Goal: Task Accomplishment & Management: Manage account settings

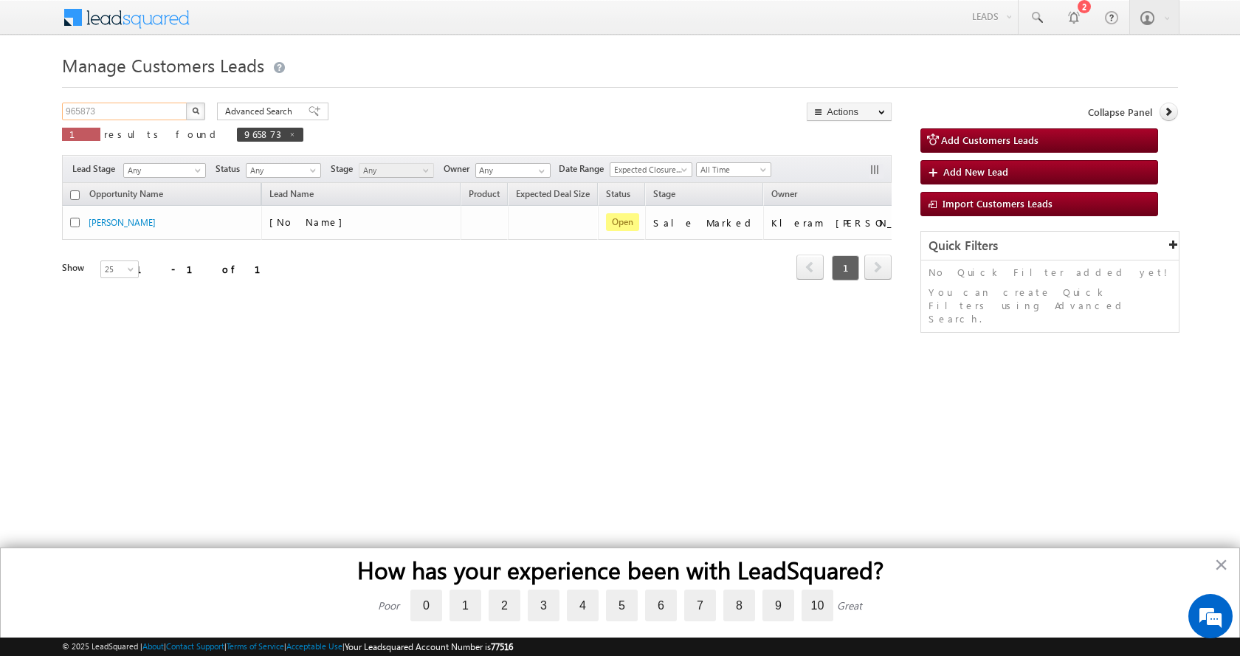
click at [72, 107] on input "965873" at bounding box center [125, 112] width 126 height 18
paste input "96"
type input "965963"
click at [186, 103] on button "button" at bounding box center [195, 112] width 19 height 18
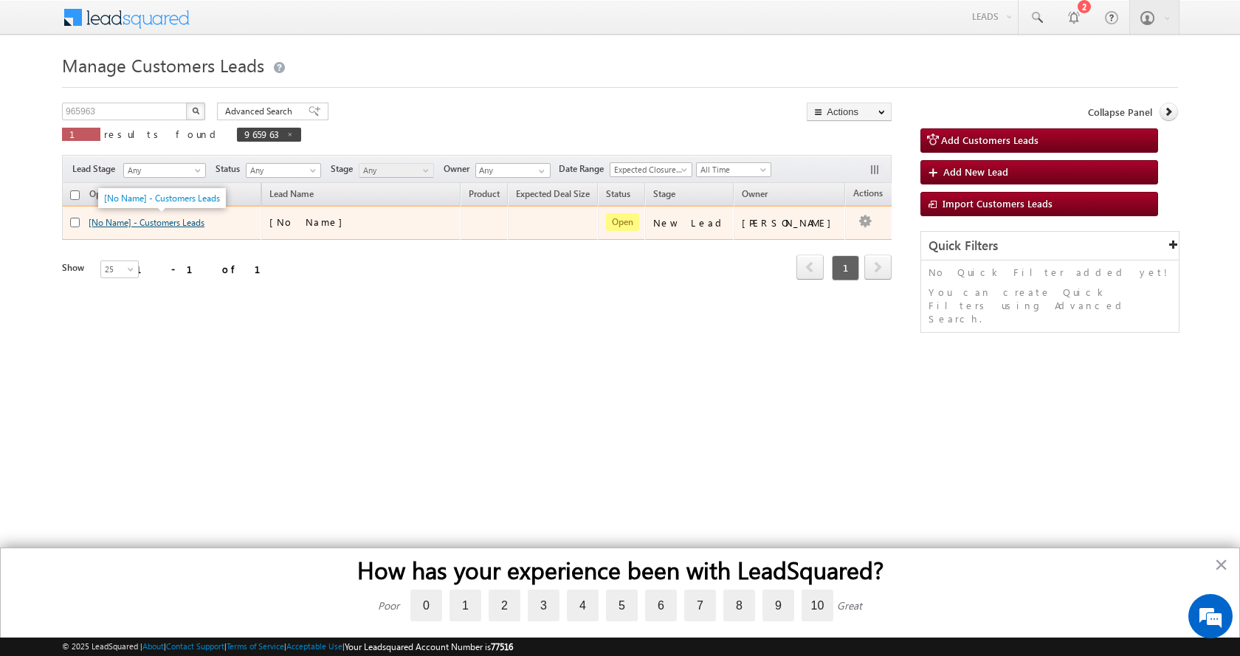
click at [145, 221] on link "[No Name] - Customers Leads" at bounding box center [147, 222] width 116 height 11
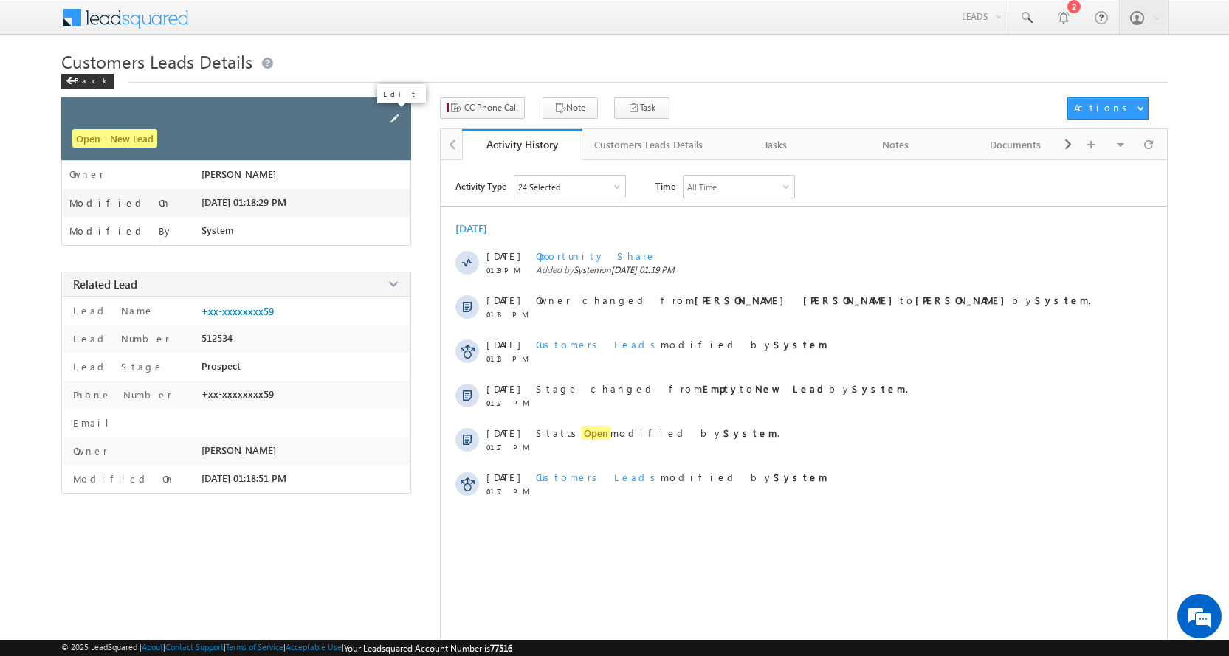
click at [392, 116] on span at bounding box center [394, 119] width 16 height 16
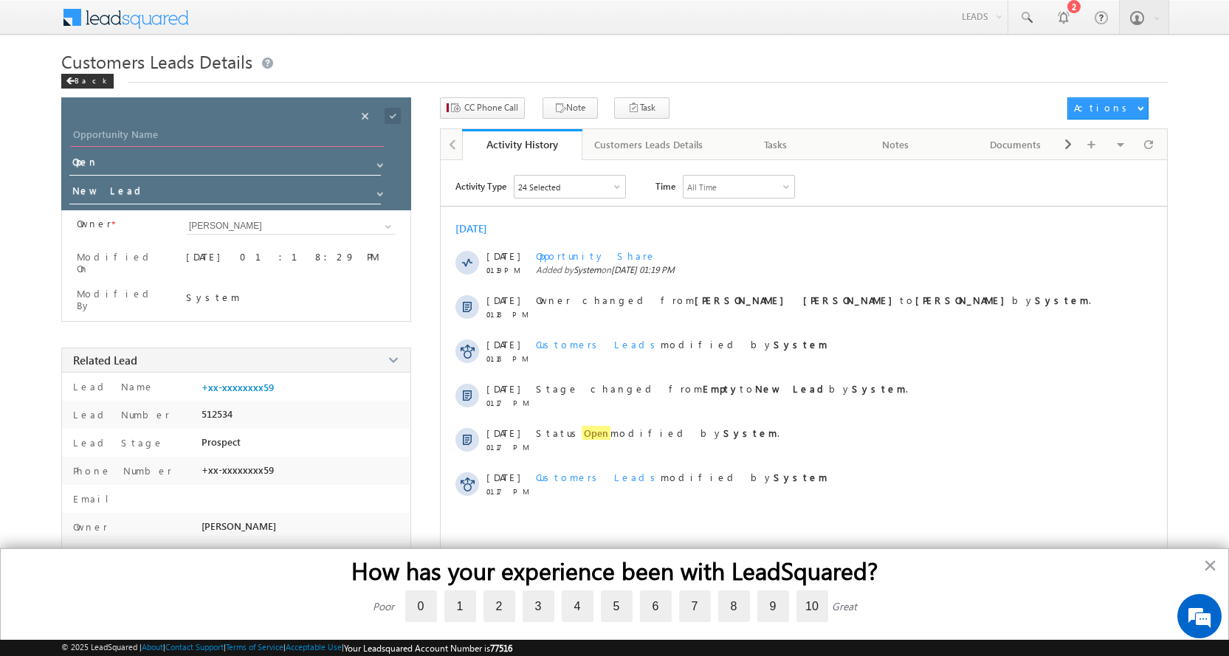
click at [137, 132] on input "Opportunity Name" at bounding box center [227, 136] width 314 height 21
paste input "[PERSON_NAME]"
type input "[PERSON_NAME]"
click at [376, 196] on span at bounding box center [380, 194] width 12 height 12
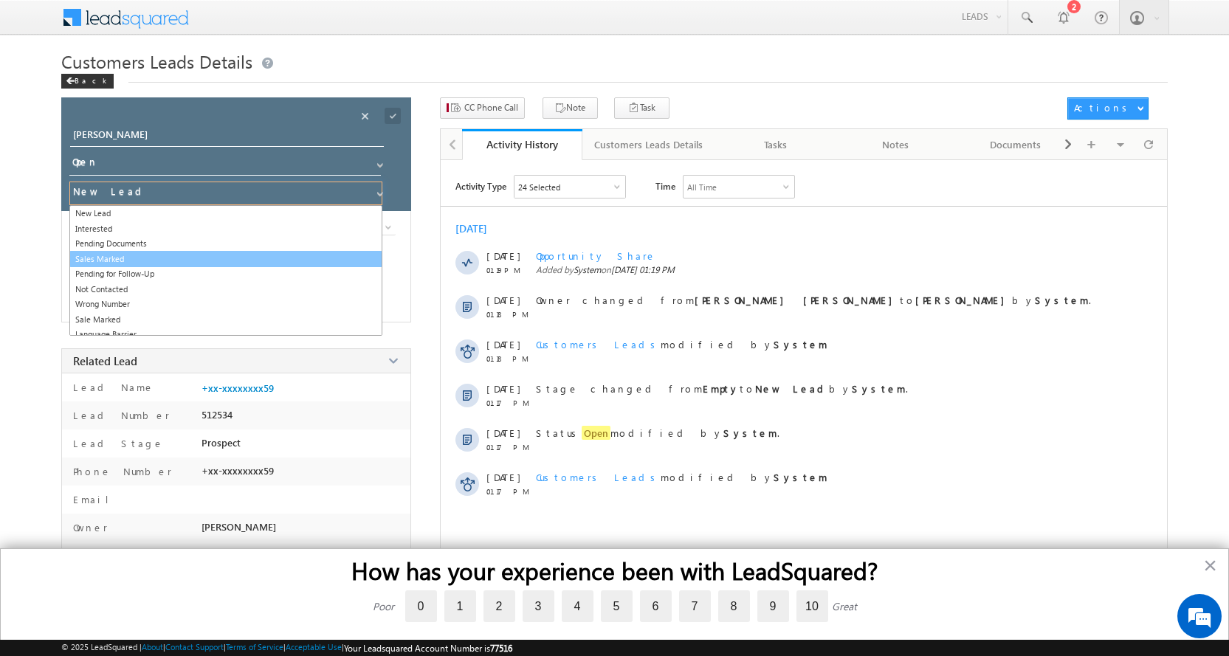
click at [143, 261] on link "Sales Marked" at bounding box center [225, 259] width 313 height 17
type input "Sales Marked"
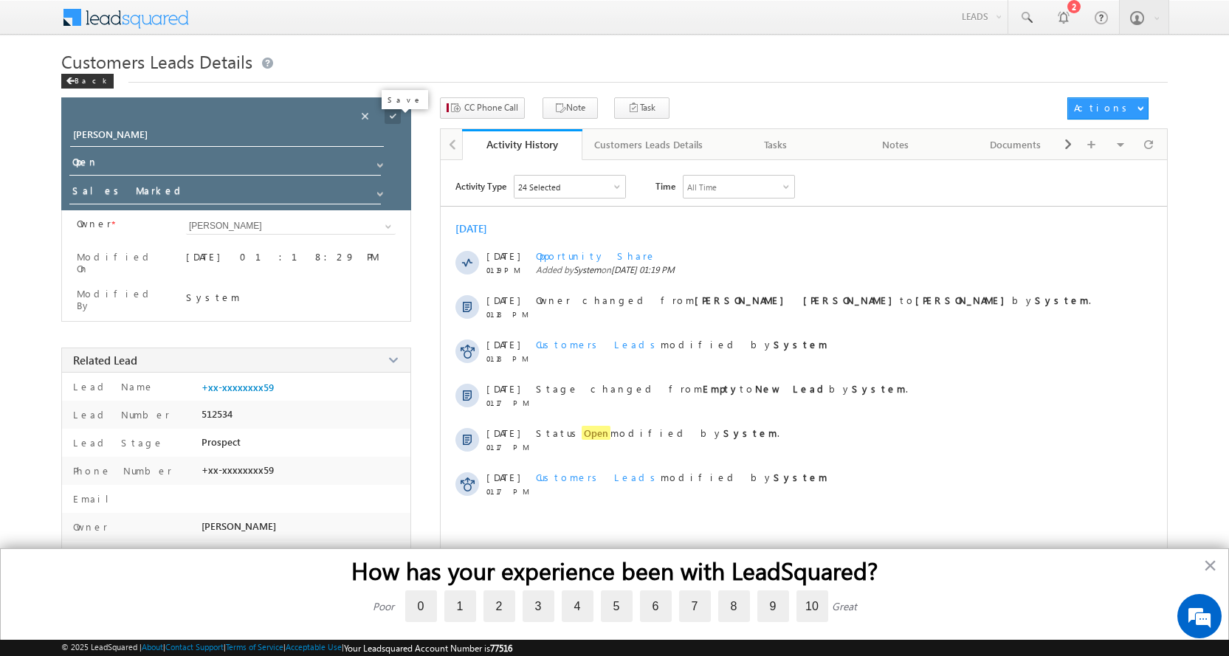
click at [390, 117] on span at bounding box center [393, 116] width 16 height 16
click at [479, 109] on span "CC Phone Call" at bounding box center [491, 107] width 54 height 13
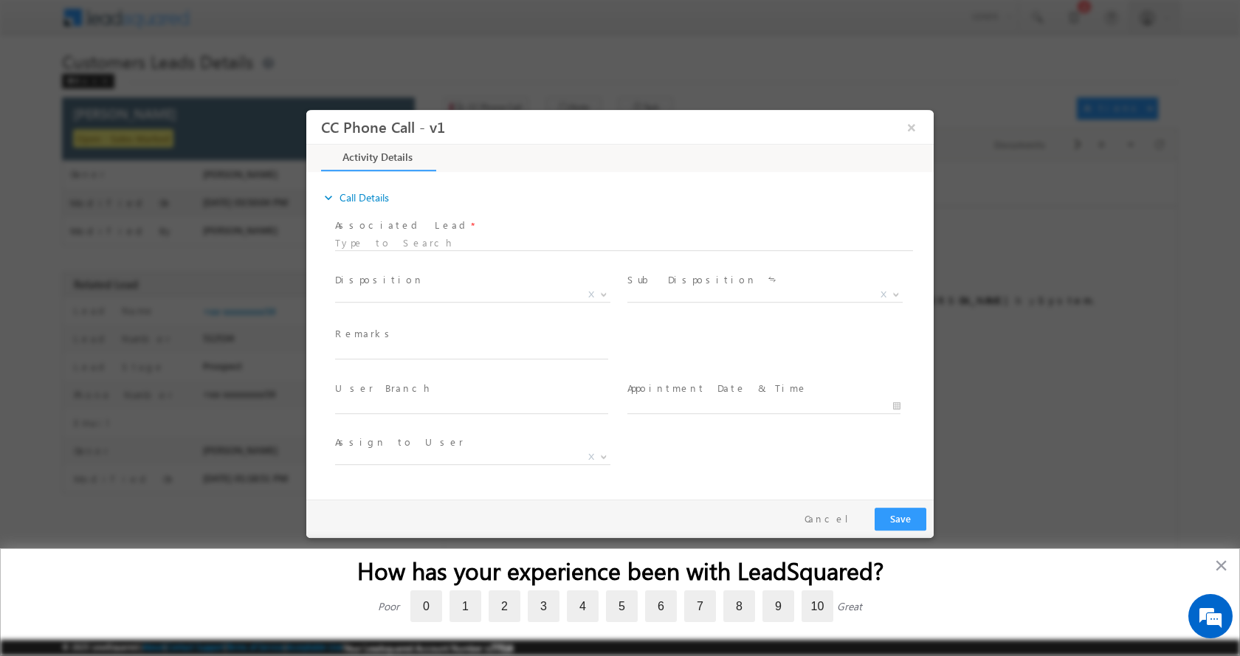
select select "ajay.shankarlal@sgrlimited.in"
click at [373, 351] on input "text" at bounding box center [471, 351] width 273 height 15
type input "Sayra Bano-7722861659- TOP UP- 1 L-PIN CODE-456006 TO Ujjain"
click at [605, 291] on b at bounding box center [604, 293] width 9 height 5
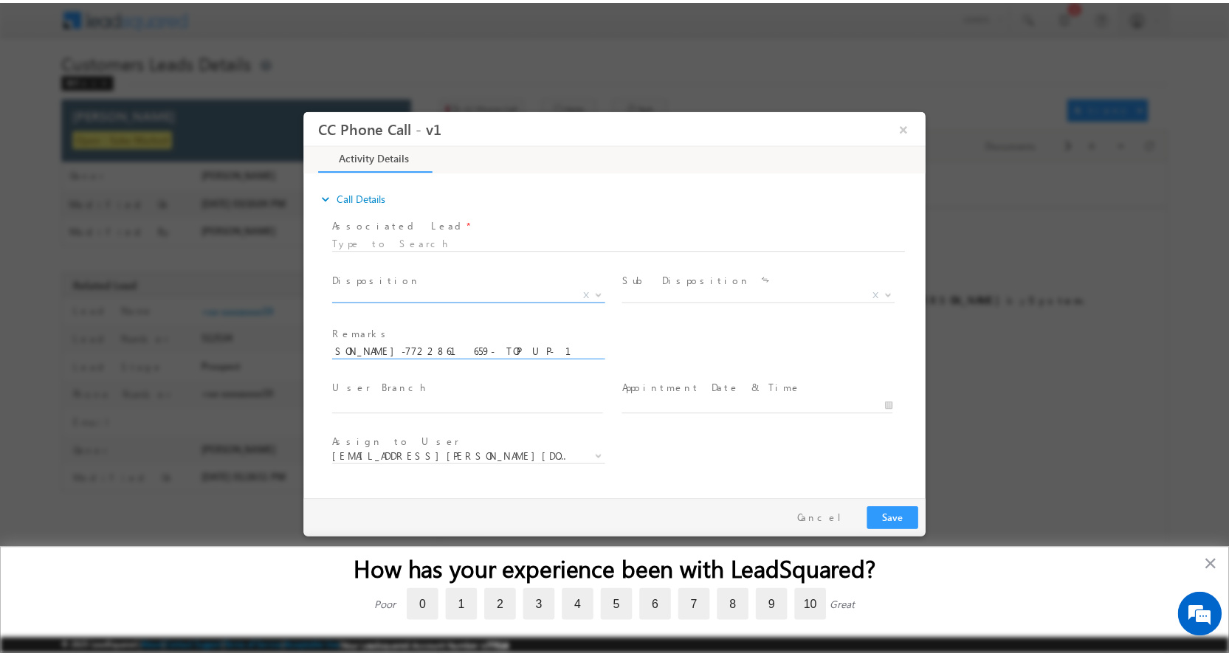
scroll to position [0, 0]
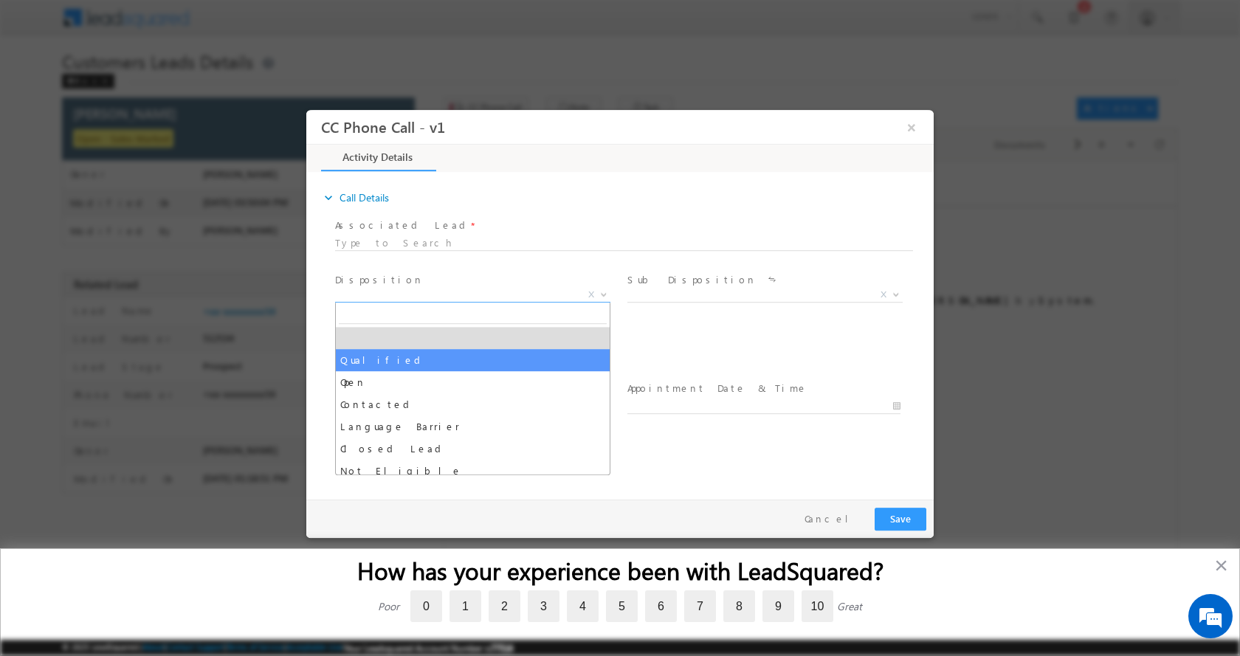
select select "Qualified"
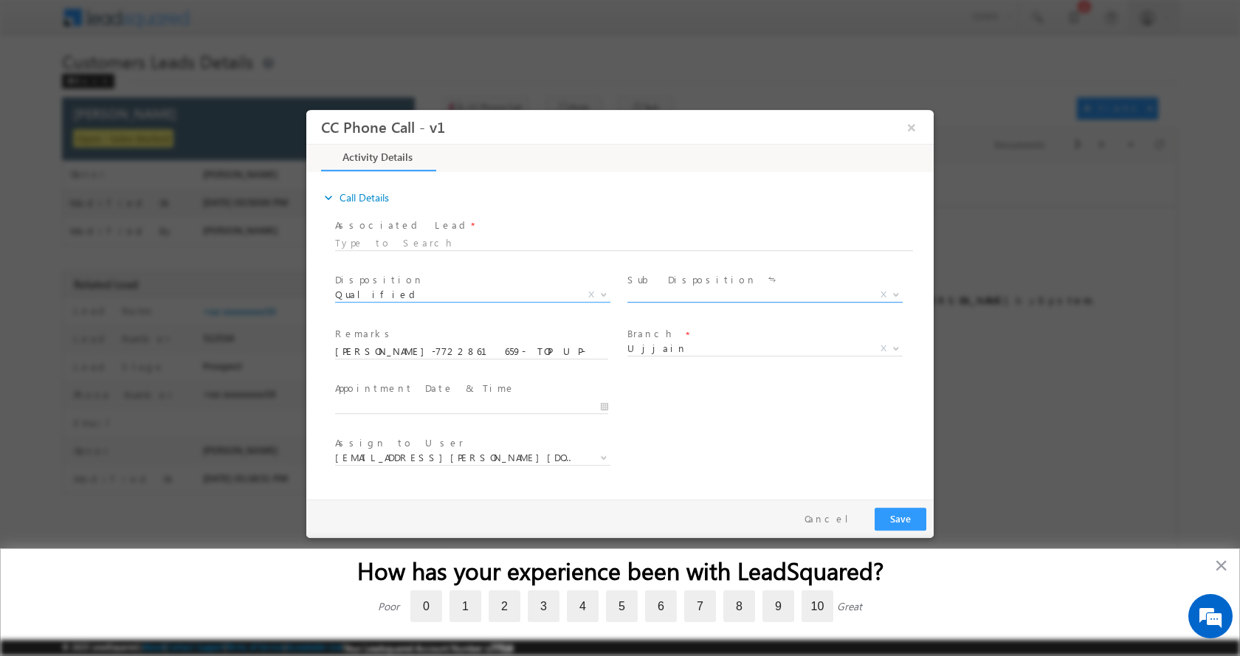
click at [896, 295] on b at bounding box center [896, 293] width 9 height 5
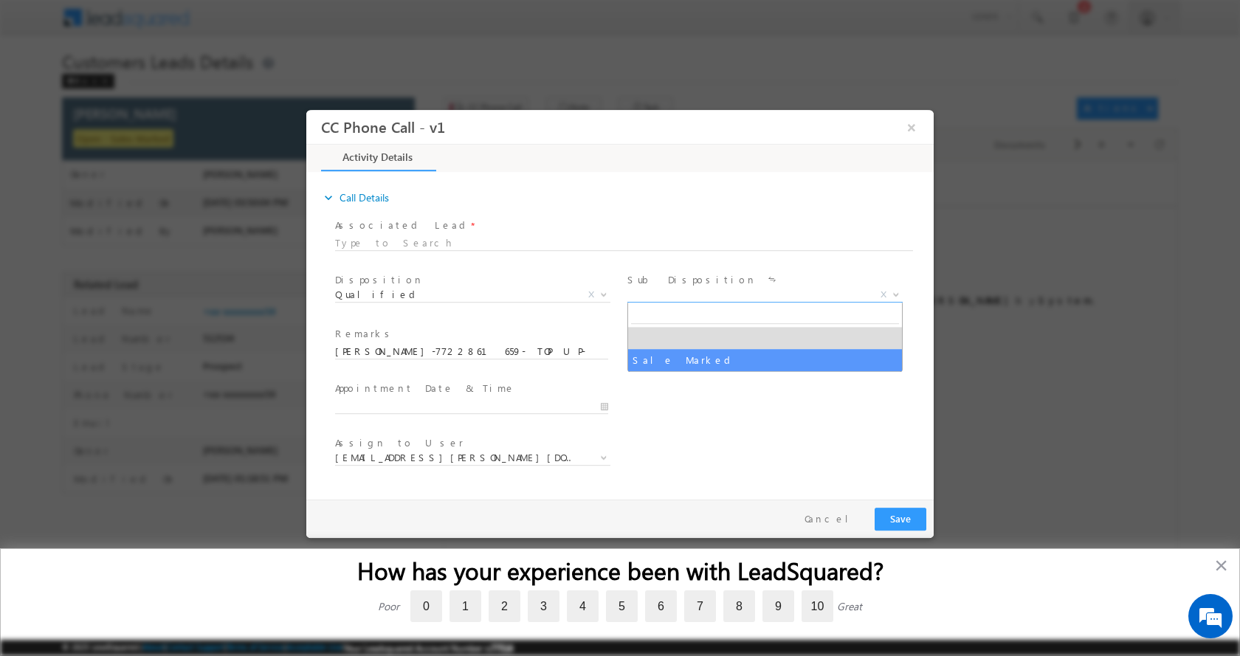
select select "Sale Marked"
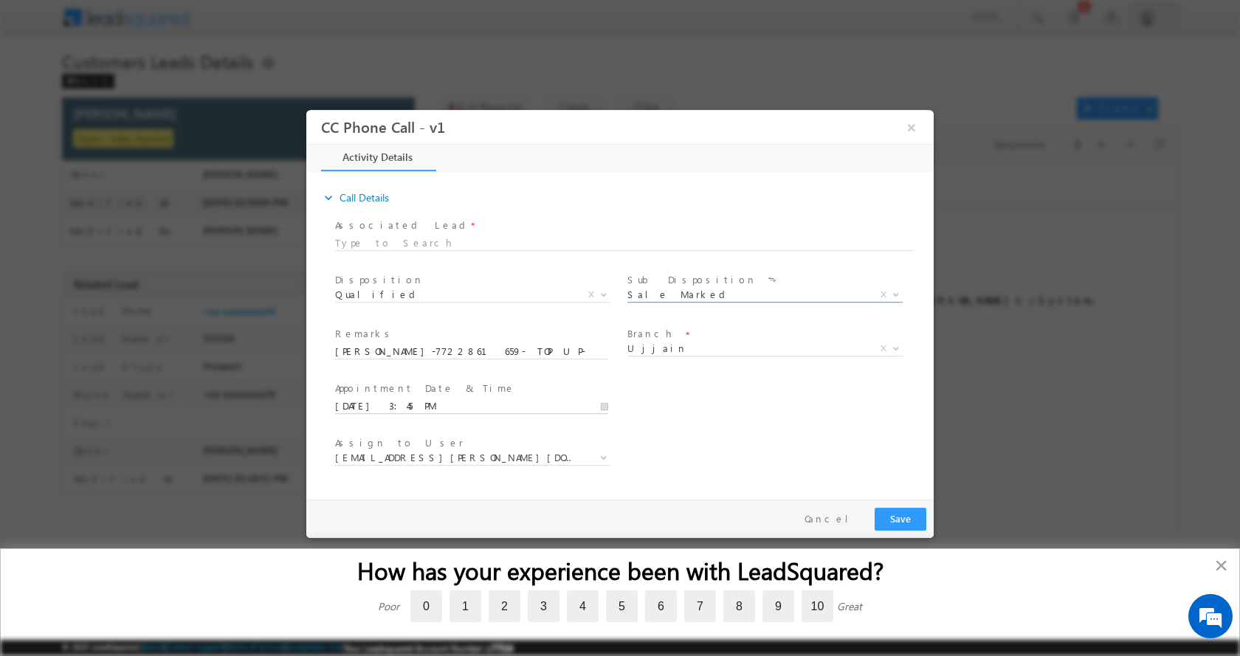
click at [600, 405] on input "10/06/2025 3:45 PM" at bounding box center [471, 406] width 273 height 15
type input "10/07/2025 2:45 PM"
type input "02"
click at [391, 391] on span at bounding box center [391, 392] width 10 height 11
type input "10/07/2025 1:45 PM"
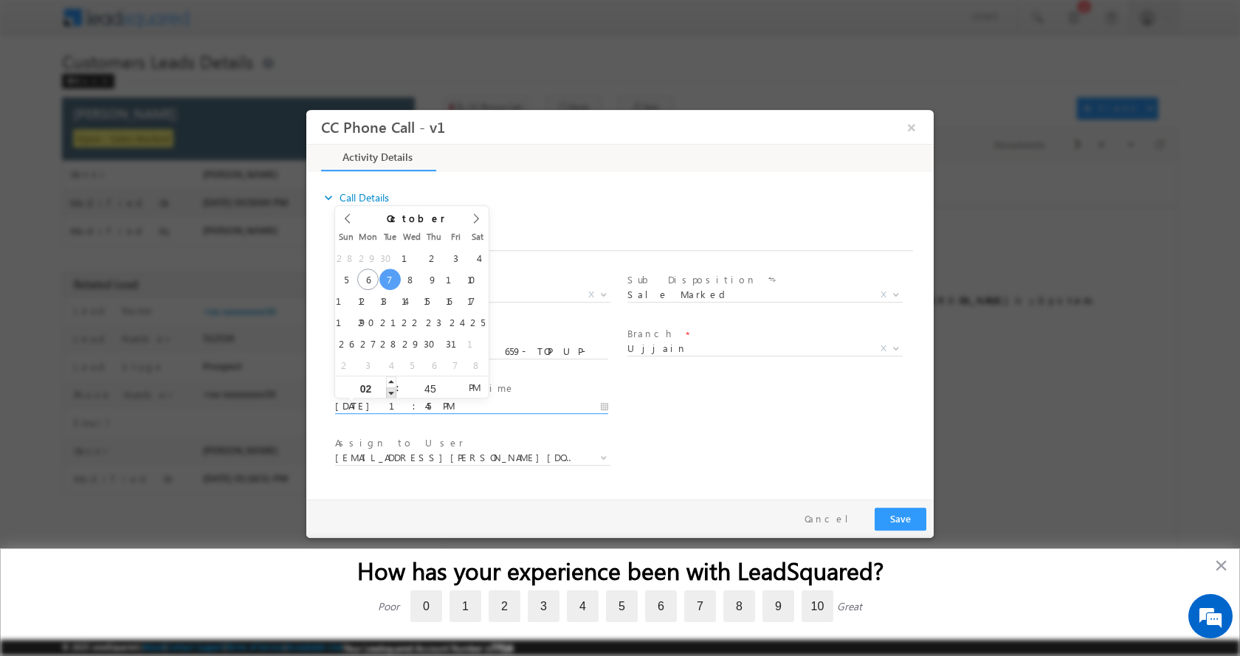
type input "01"
click at [391, 391] on span at bounding box center [391, 392] width 10 height 11
type input "10/07/2025 12:45 PM"
type input "12"
click at [392, 391] on span at bounding box center [391, 392] width 10 height 11
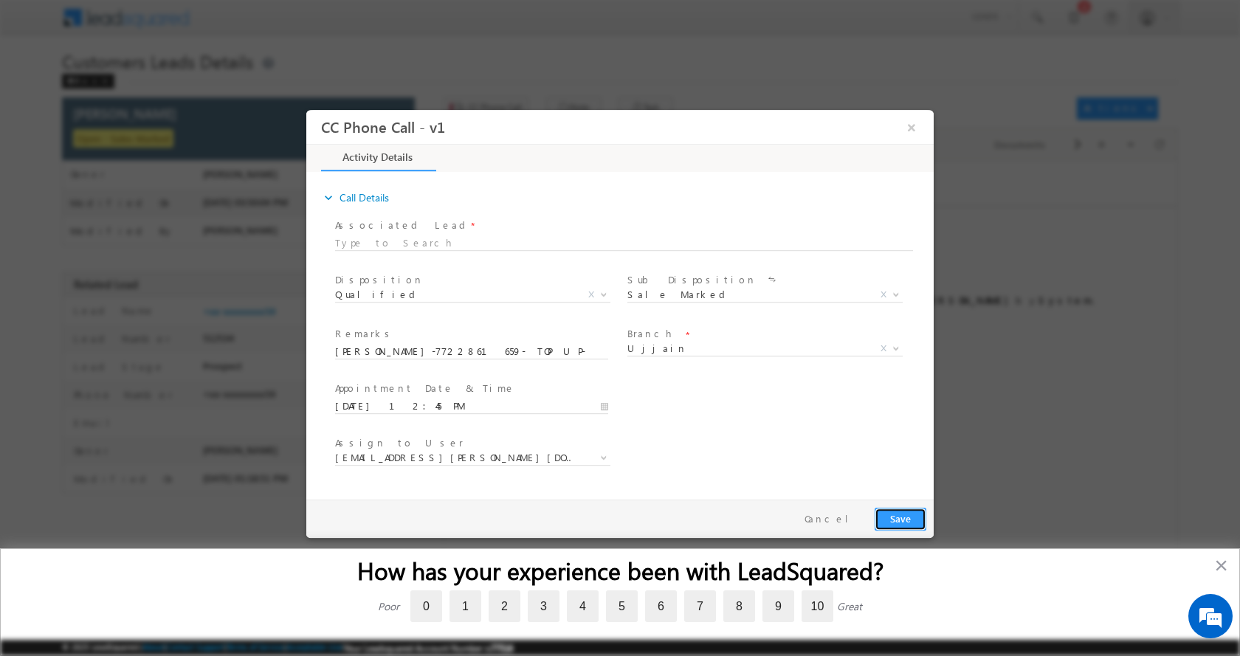
click at [922, 521] on button "Save" at bounding box center [901, 518] width 52 height 23
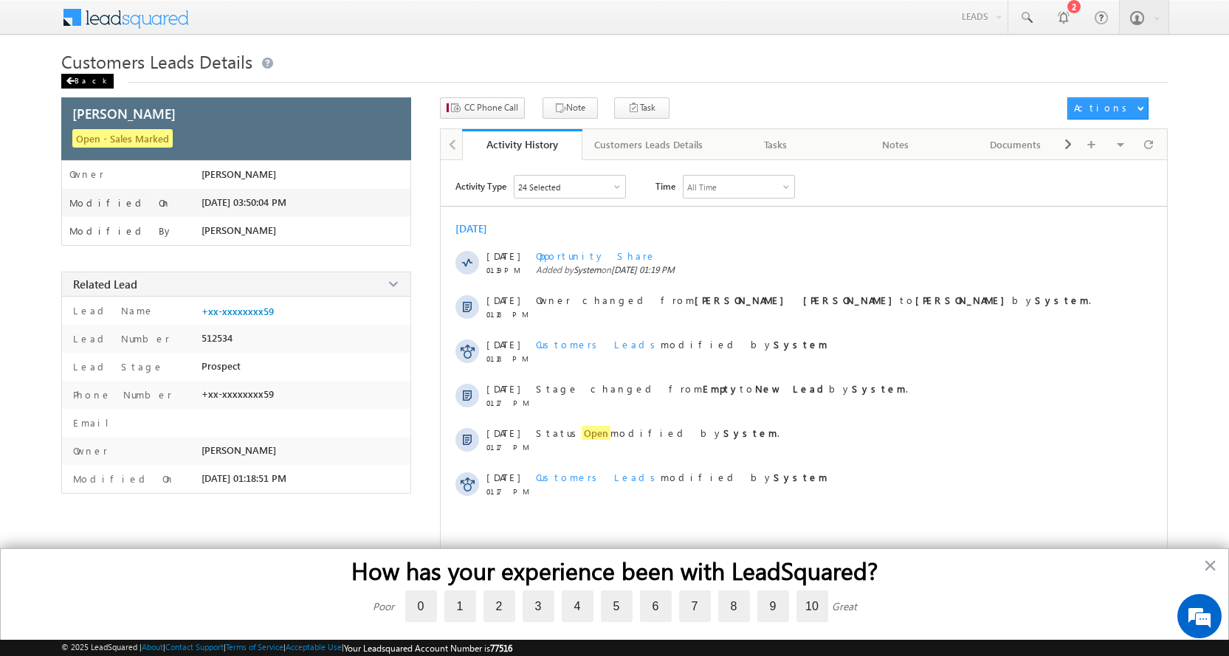
click at [76, 78] on div "Back" at bounding box center [87, 81] width 52 height 15
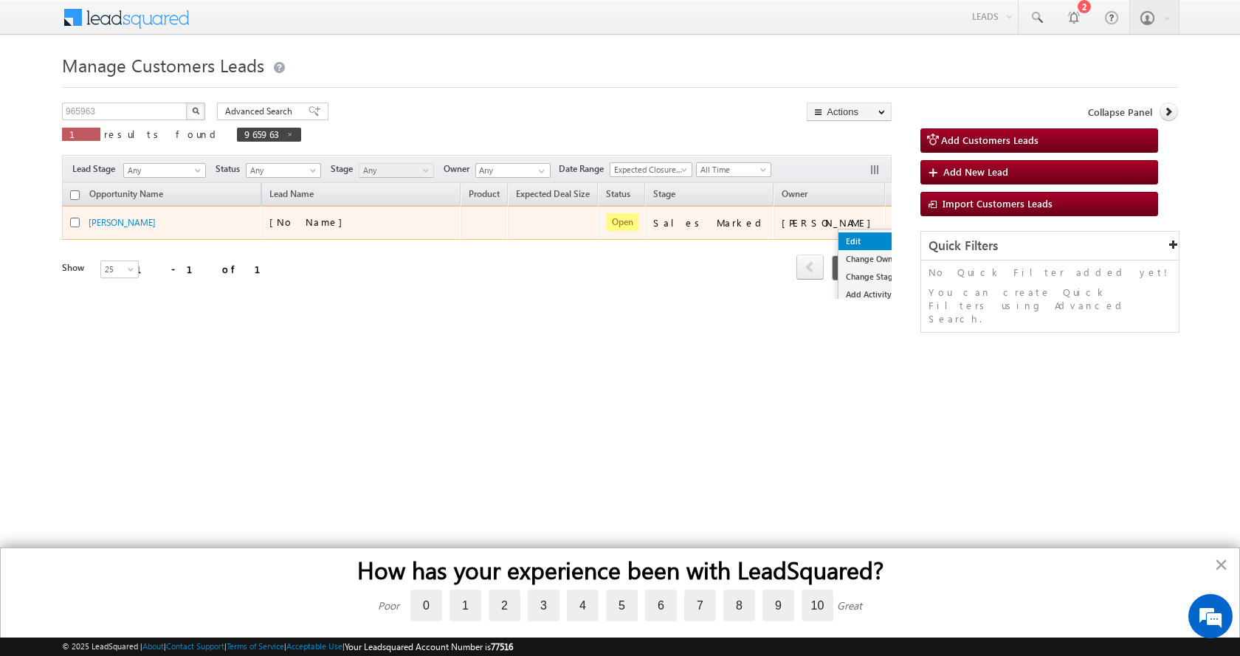
click at [839, 247] on link "Edit" at bounding box center [876, 242] width 74 height 18
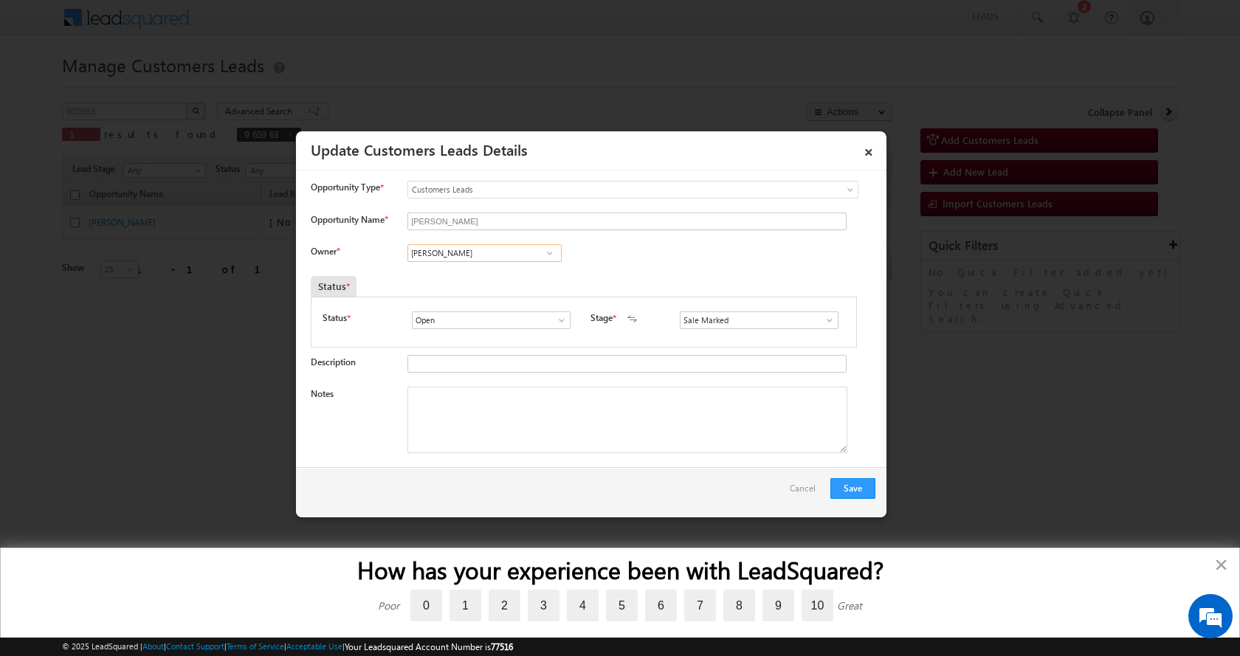
click at [427, 252] on input "[PERSON_NAME]" at bounding box center [485, 253] width 154 height 18
paste input "Narendra Sisodiya"
click at [464, 275] on link "Narendra Sisodiya narendra.sisodiya@sgrlimited.in" at bounding box center [485, 276] width 154 height 28
type input "Narendra Sisodiya"
click at [498, 414] on textarea "Notes" at bounding box center [628, 420] width 440 height 66
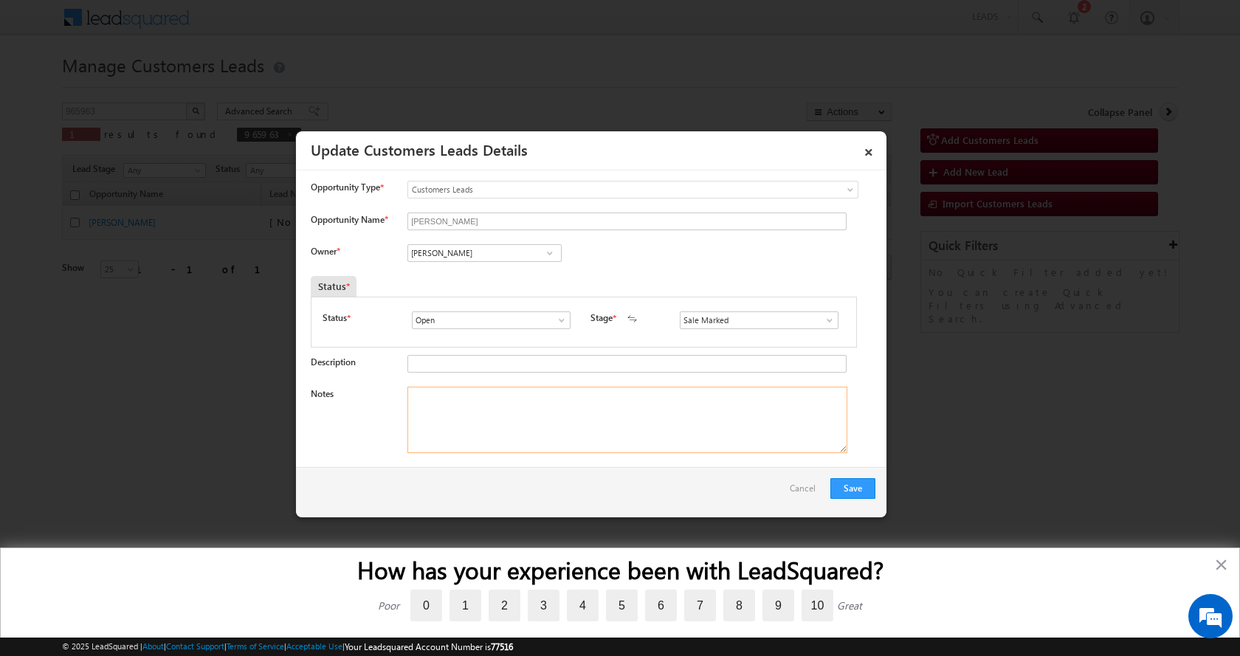
paste textarea "Sayra Bano-7722861659- TOP UP- 1 L-PIN CODE-456006 TO Ujjain"
type textarea "Sayra Bano-7722861659- TOP UP- 1 L-PIN CODE-456006 TO Ujjain"
click at [853, 489] on button "Save" at bounding box center [853, 488] width 45 height 21
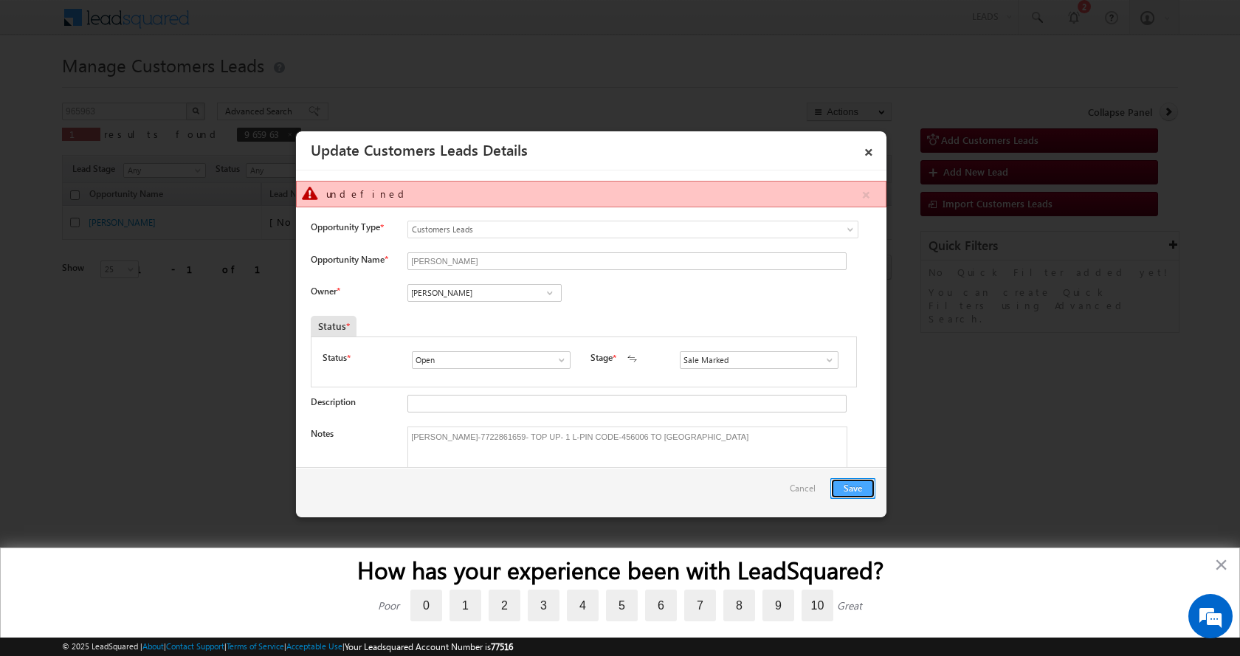
click at [851, 491] on button "Save" at bounding box center [853, 488] width 45 height 21
click at [850, 491] on button "Save" at bounding box center [853, 488] width 45 height 21
click at [868, 148] on link "×" at bounding box center [868, 150] width 25 height 26
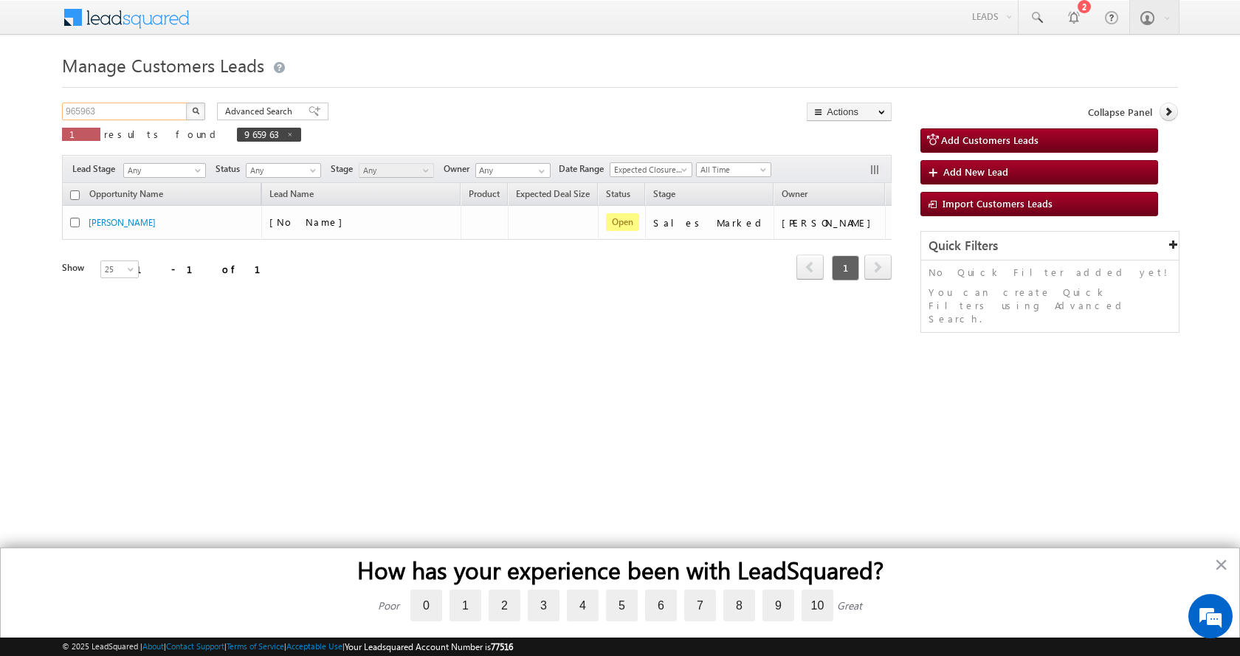
click at [73, 111] on input "965963" at bounding box center [125, 112] width 126 height 18
paste input "88"
type input "965988"
click at [186, 103] on button "button" at bounding box center [195, 112] width 19 height 18
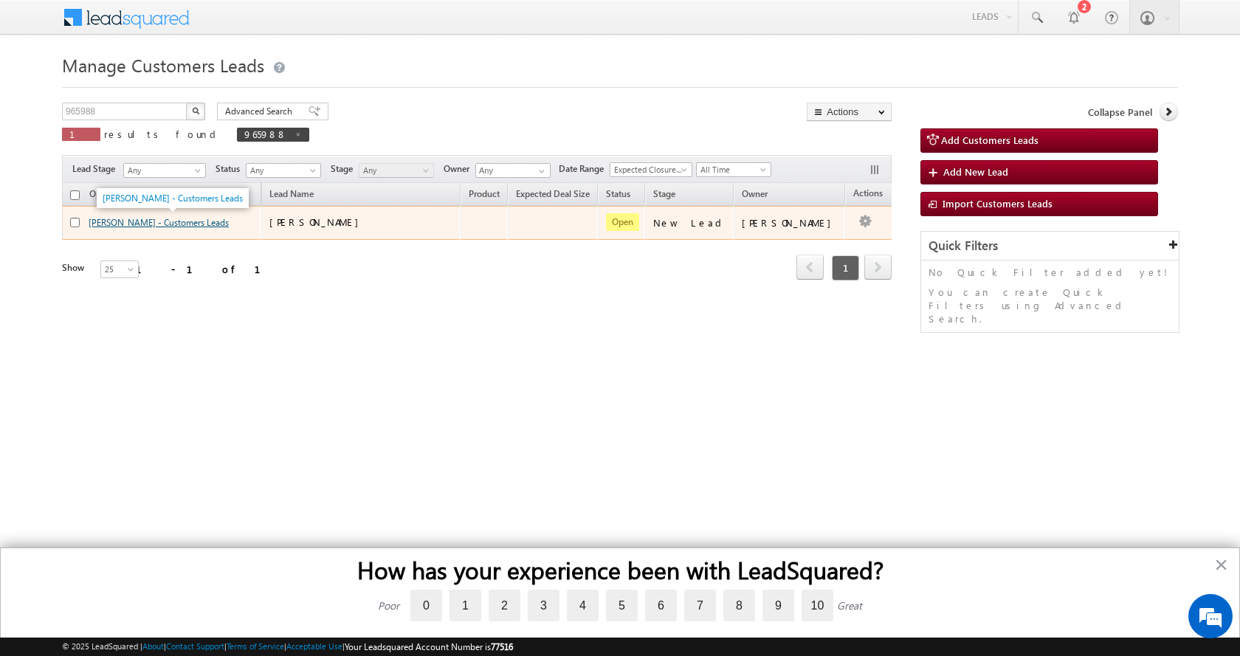
click at [162, 224] on link "Biraja Devle - Customers Leads" at bounding box center [159, 222] width 140 height 11
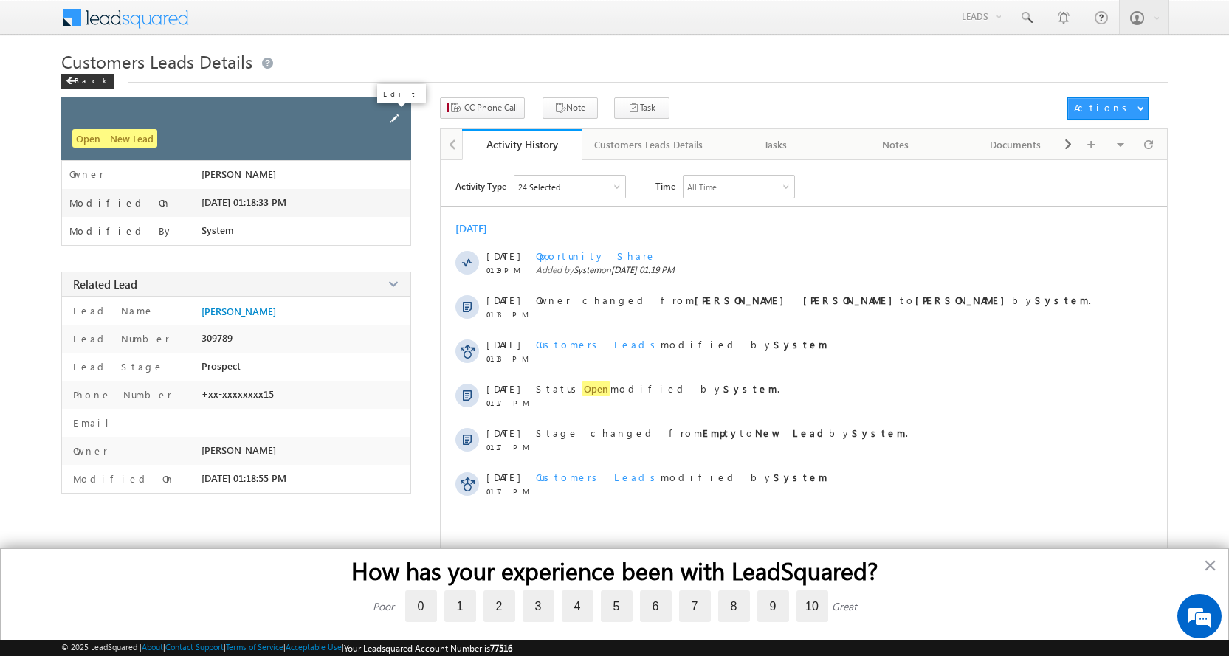
click at [396, 112] on span at bounding box center [394, 119] width 16 height 16
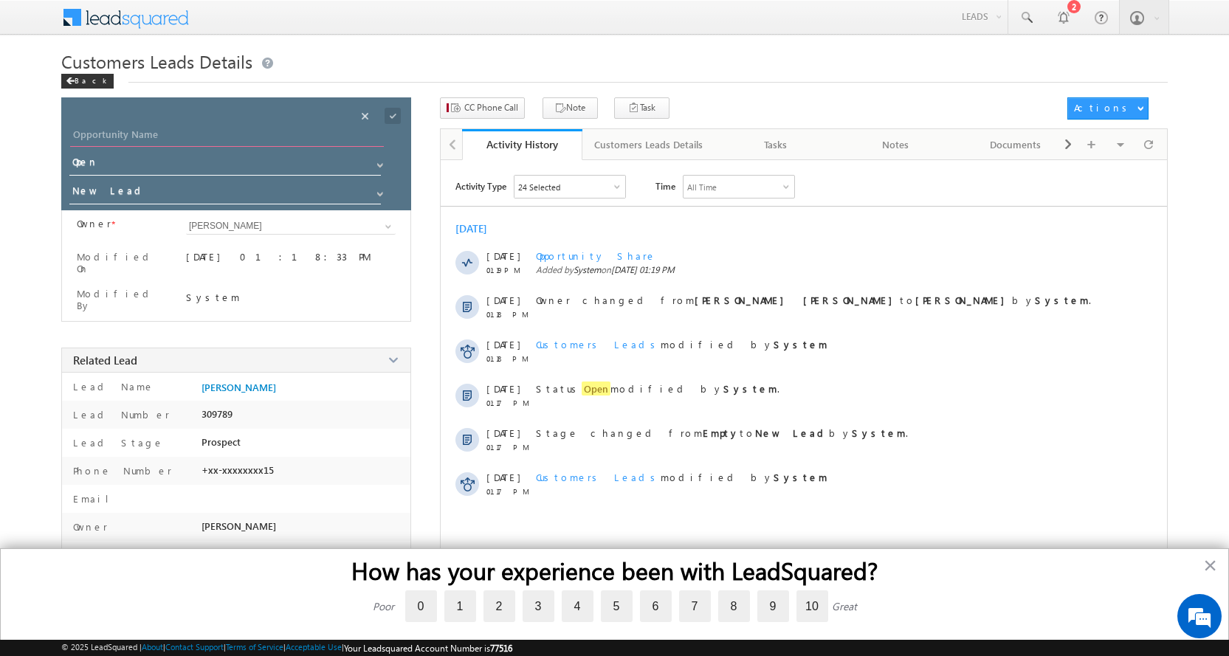
click at [154, 131] on input "Opportunity Name" at bounding box center [227, 136] width 314 height 21
paste input "[PERSON_NAME]"
type input "[PERSON_NAME]"
click at [378, 190] on span at bounding box center [380, 194] width 12 height 12
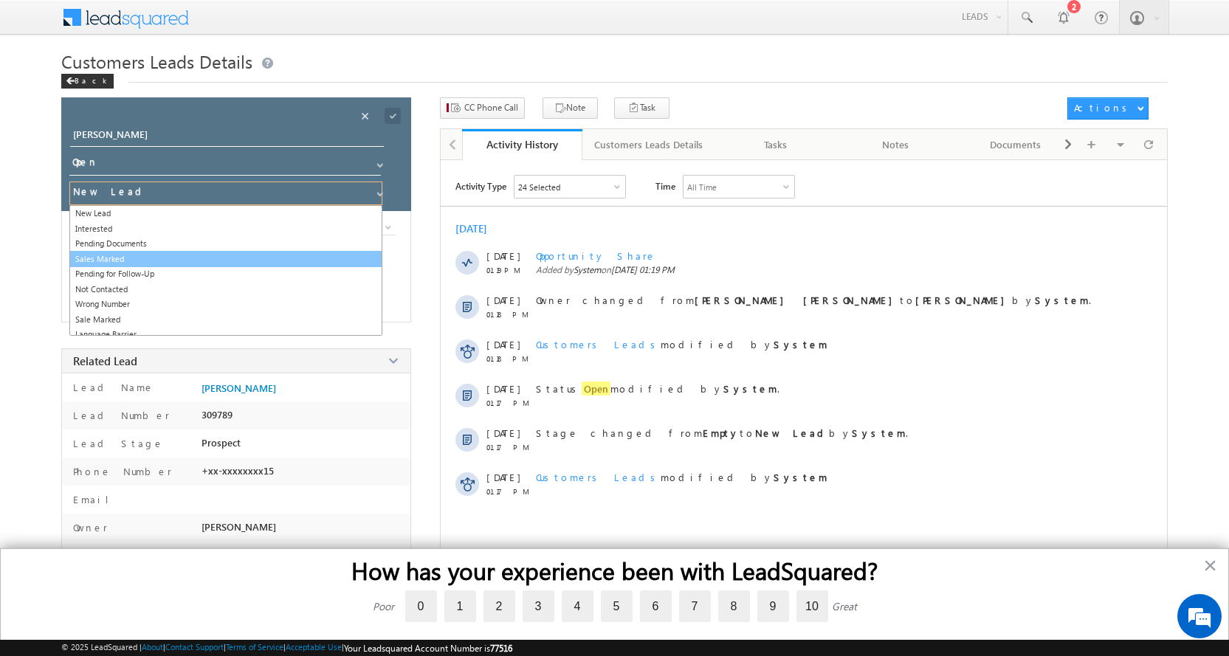
click at [126, 261] on link "Sales Marked" at bounding box center [225, 259] width 313 height 17
type input "Sales Marked"
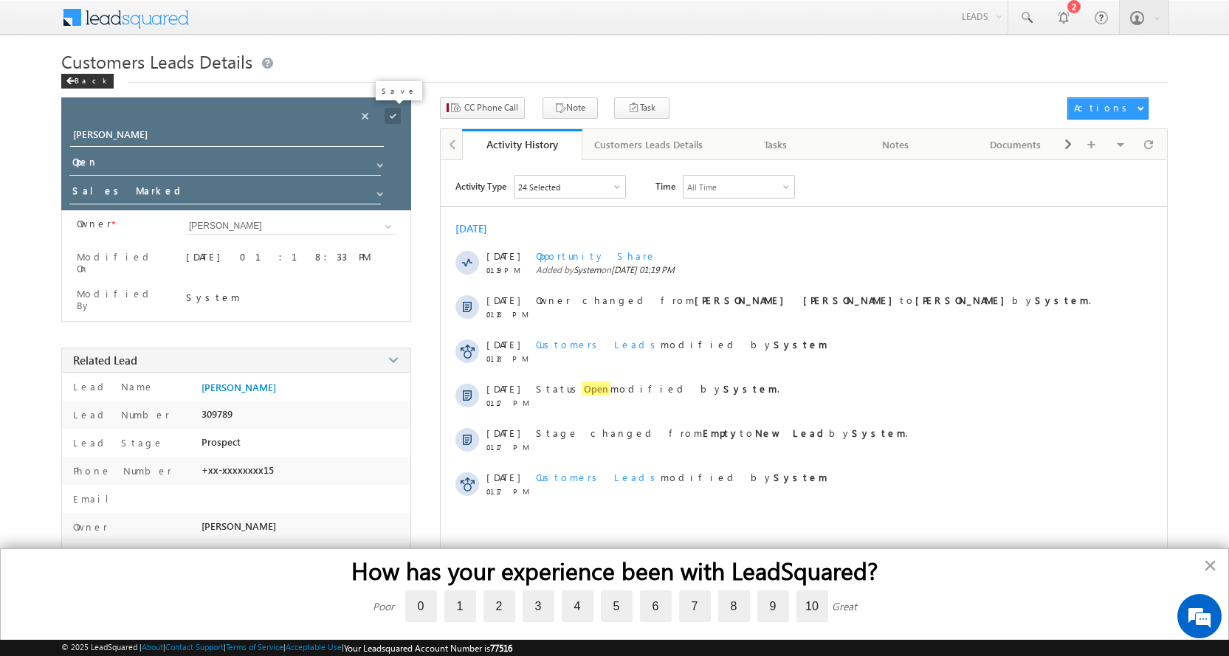
click at [388, 118] on span at bounding box center [393, 116] width 16 height 16
click at [468, 120] on div "CC Phone Call Note Task Actions Automation Report" at bounding box center [804, 112] width 728 height 31
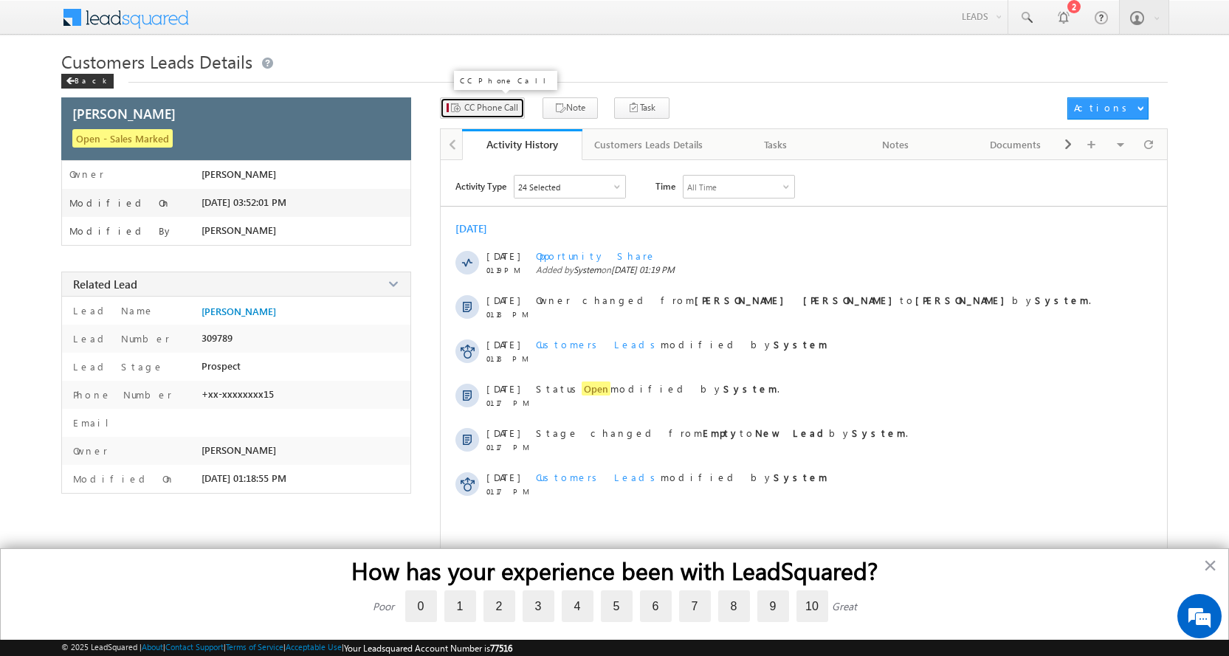
click at [470, 108] on span "CC Phone Call" at bounding box center [491, 107] width 54 height 13
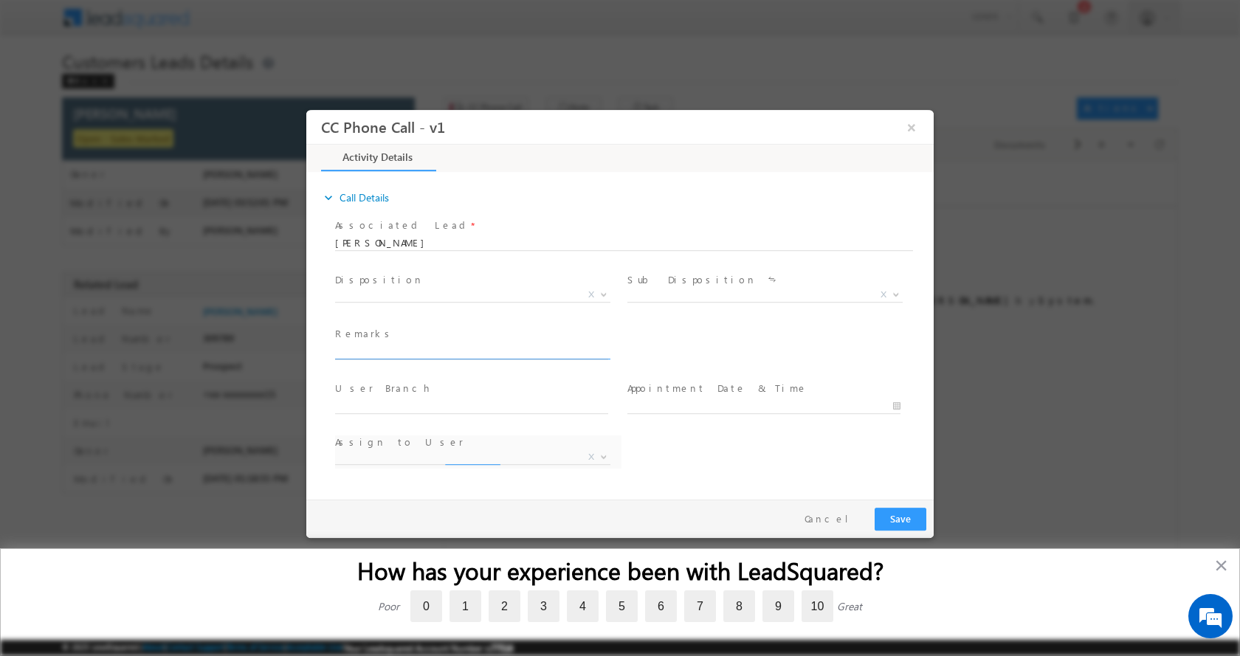
click at [385, 345] on input "text" at bounding box center [471, 351] width 273 height 15
type input "Biraja Devle -9826653615 -TOP UP-5 L-PIN CODE-452016 TO INDORE"
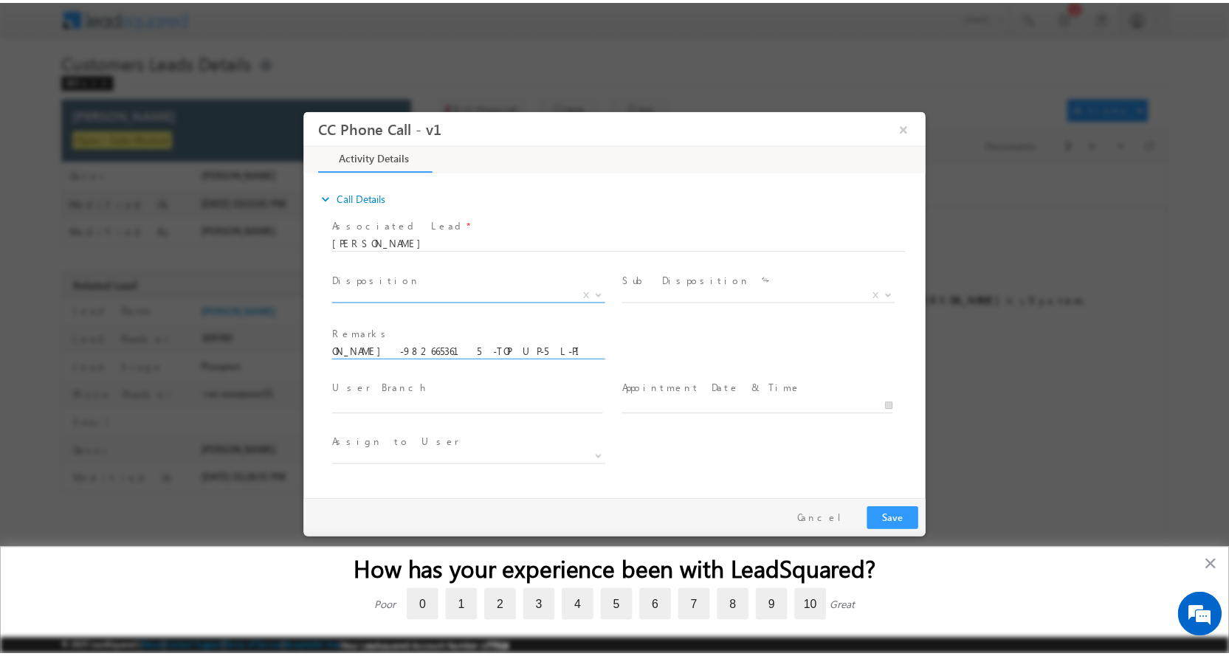
scroll to position [0, 0]
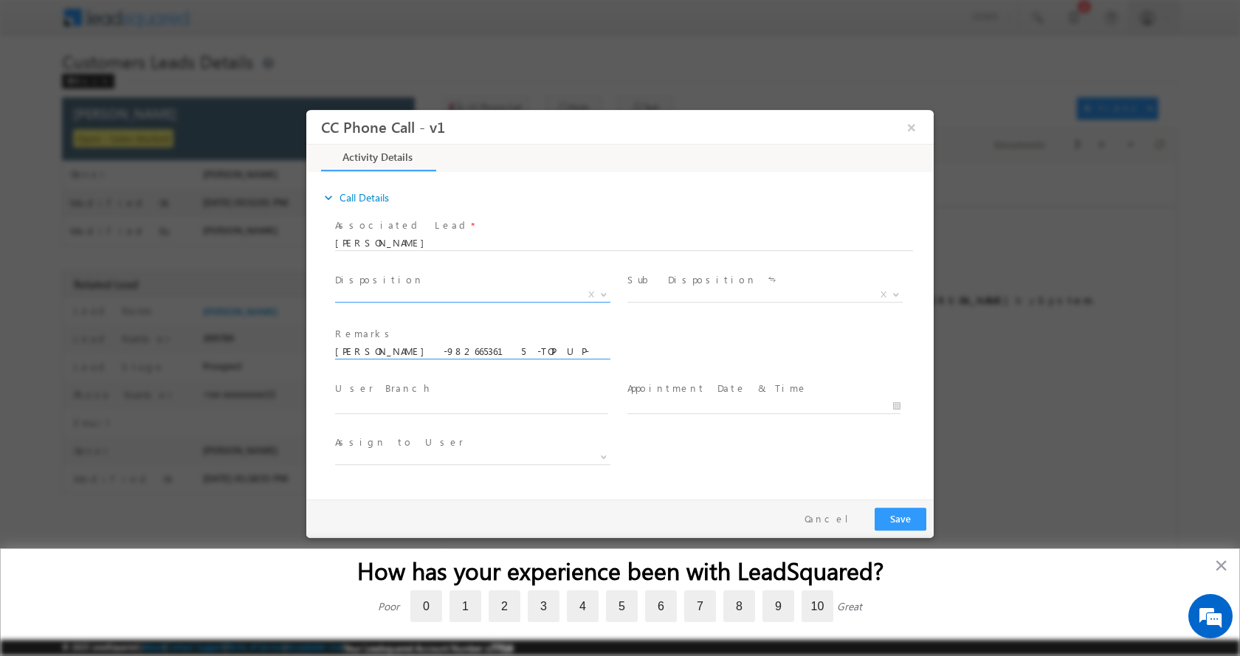
click at [601, 290] on span at bounding box center [602, 293] width 15 height 19
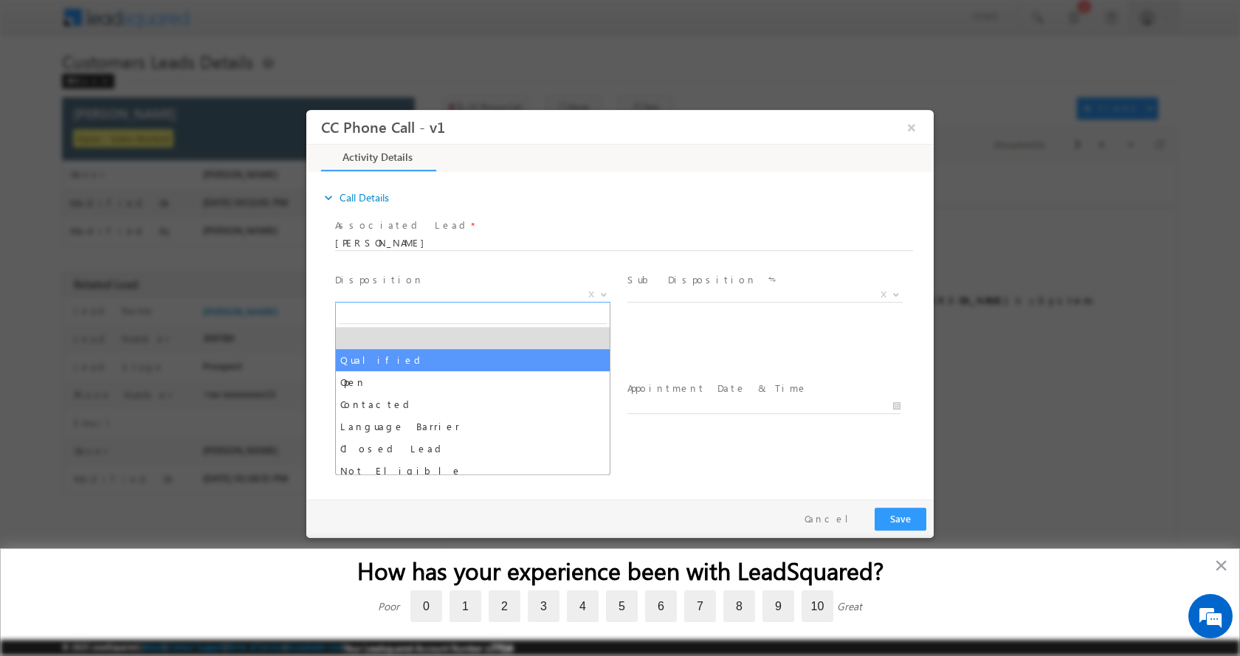
select select "Qualified"
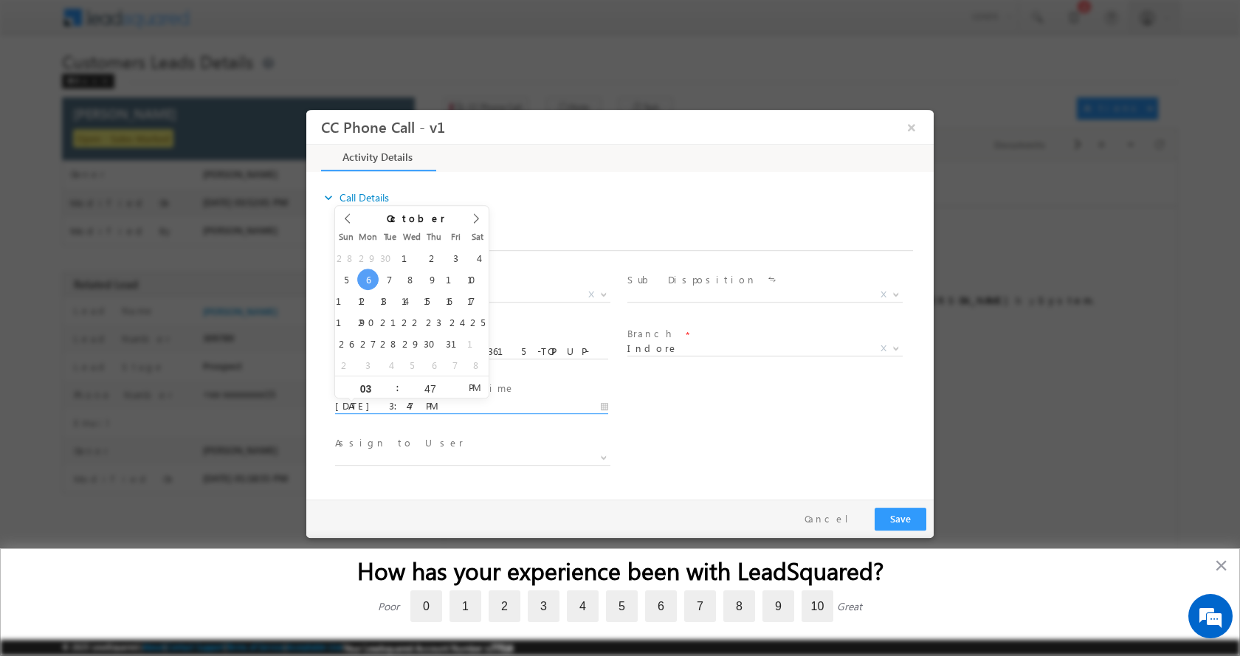
click at [605, 404] on input "10/06/2025 3:47 PM" at bounding box center [471, 406] width 273 height 15
type input "10/08/2025 2:47 PM"
type input "02"
click at [388, 389] on span at bounding box center [391, 392] width 10 height 11
click at [897, 519] on button "Save" at bounding box center [901, 518] width 52 height 23
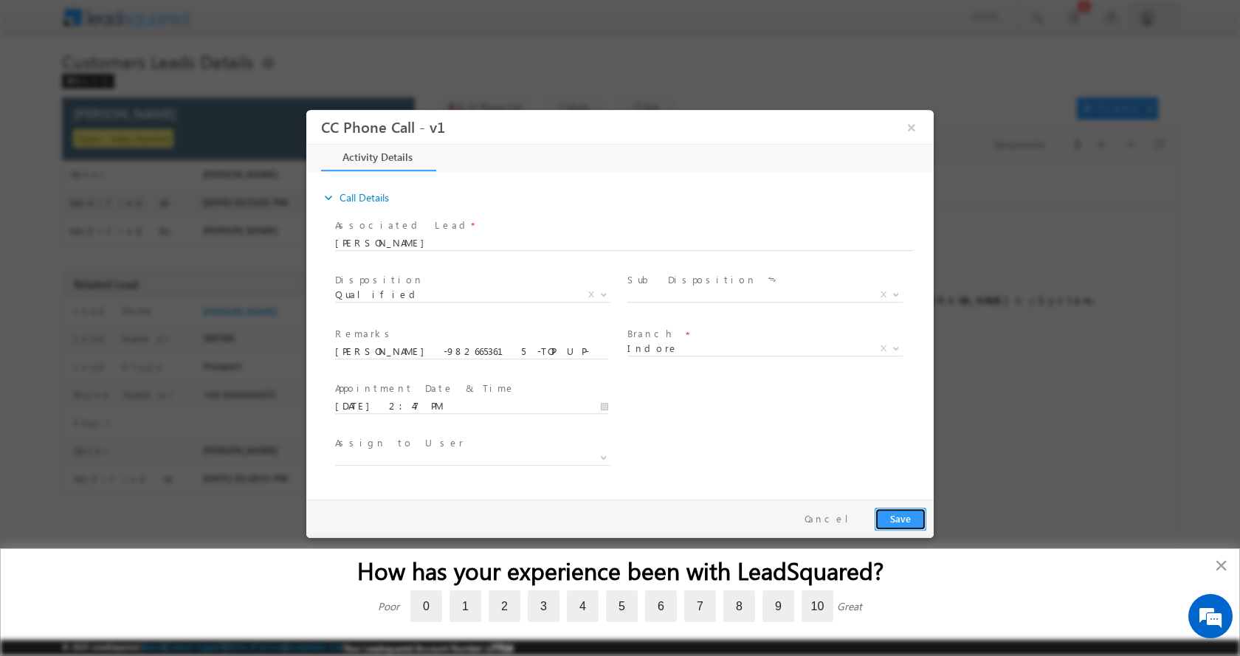
click at [913, 523] on button "Save" at bounding box center [901, 518] width 52 height 23
click at [895, 518] on button "Save" at bounding box center [901, 518] width 52 height 23
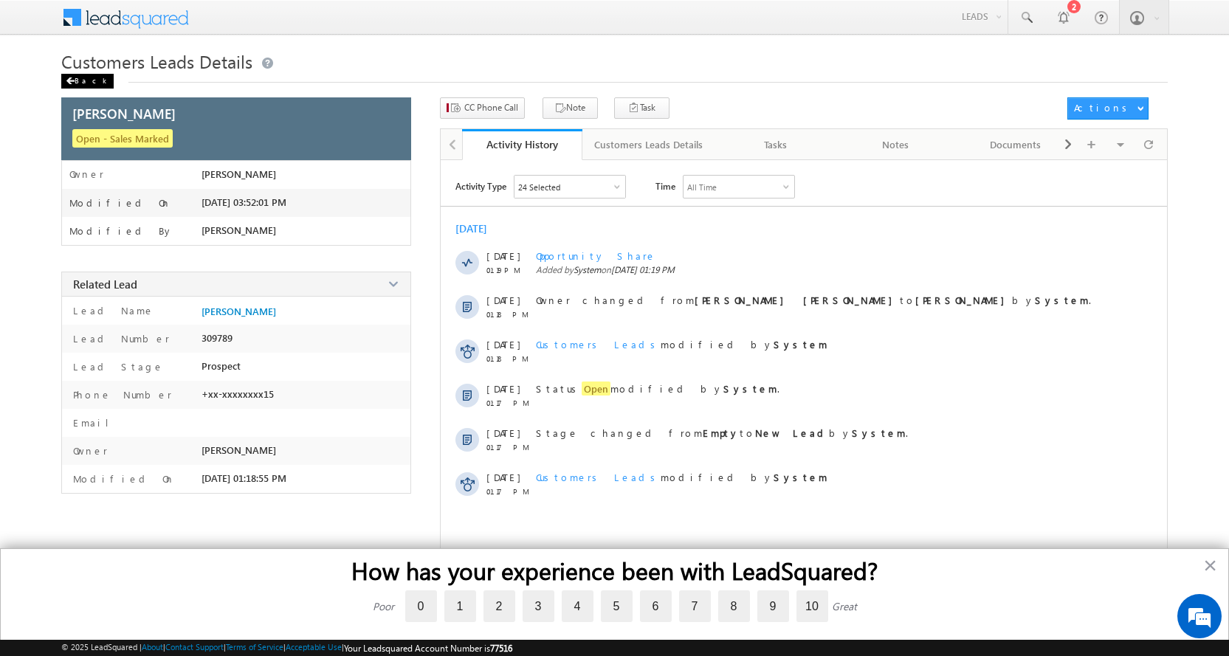
click at [75, 78] on div "Back" at bounding box center [87, 81] width 52 height 15
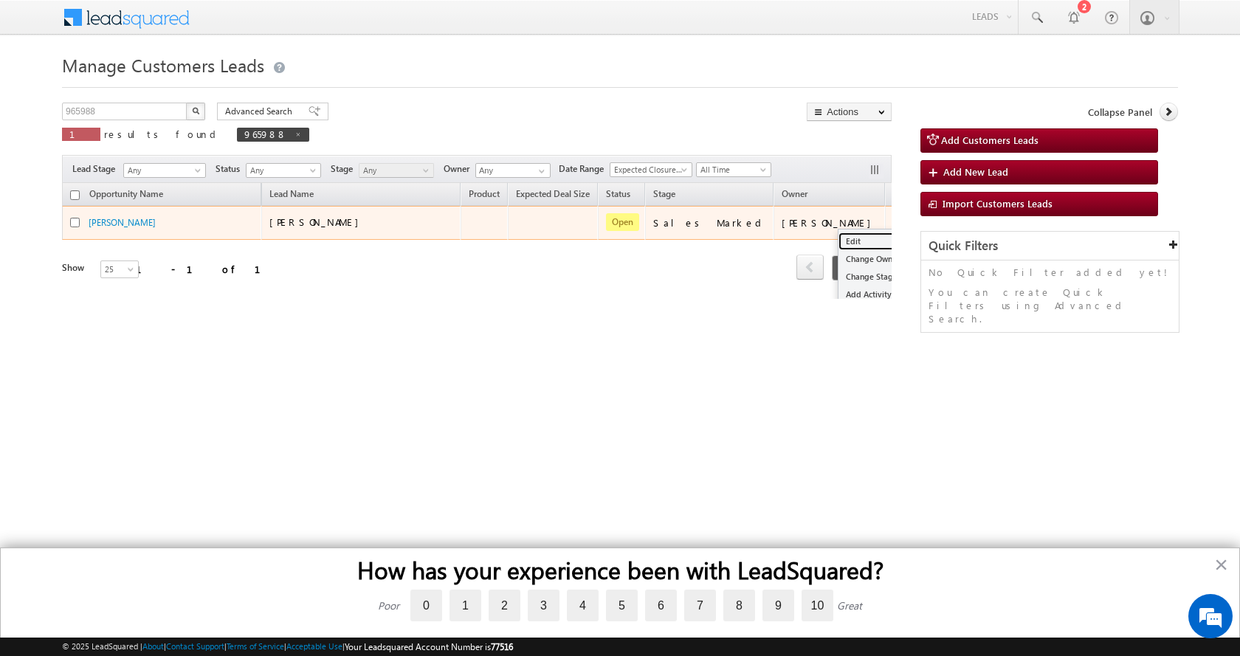
click at [839, 237] on link "Edit" at bounding box center [876, 242] width 74 height 18
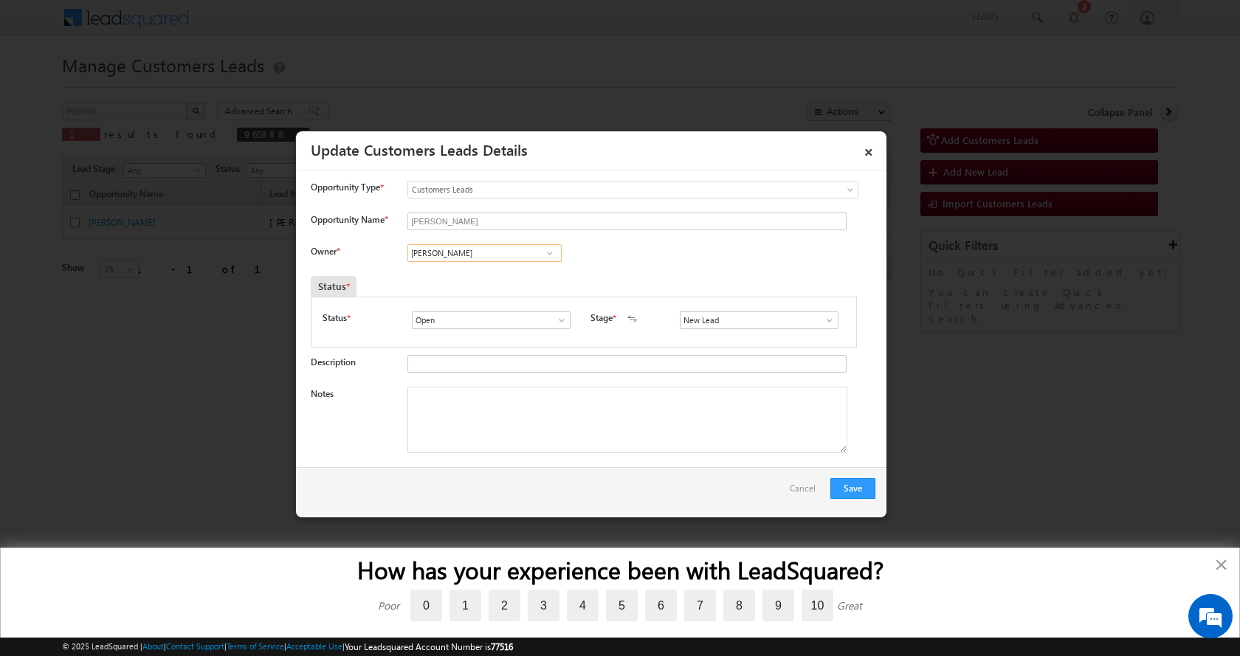
click at [420, 258] on input "[PERSON_NAME]" at bounding box center [485, 253] width 154 height 18
paste input "[PERSON_NAME]"
click at [494, 278] on span "banveer.singh@sgrlimited.in" at bounding box center [479, 281] width 133 height 11
type input "[PERSON_NAME]"
click at [465, 416] on textarea "Notes" at bounding box center [628, 420] width 440 height 66
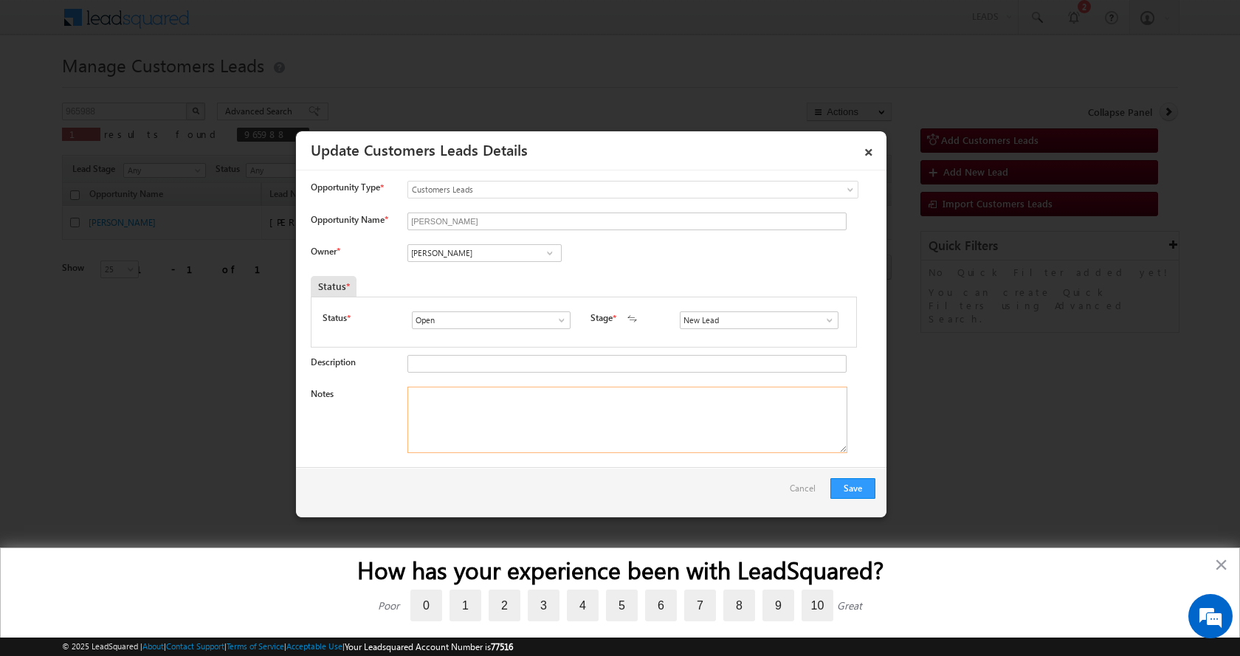
paste textarea "Biraja Devle -9826653615 -TOP UP-5 L-PIN CODE-452016 TO INDORE"
type textarea "Biraja Devle -9826653615 -TOP UP-5 L-PIN CODE-452016 TO INDORE"
click at [848, 489] on button "Save" at bounding box center [853, 488] width 45 height 21
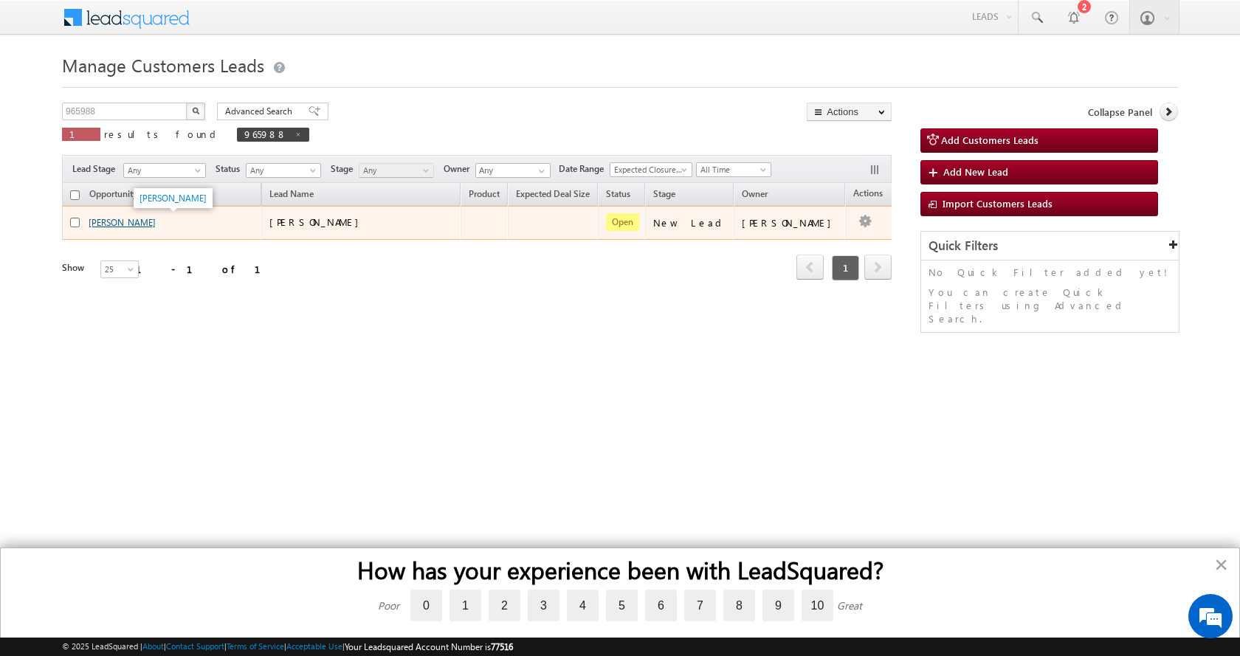
click at [103, 224] on link "[PERSON_NAME]" at bounding box center [122, 222] width 67 height 11
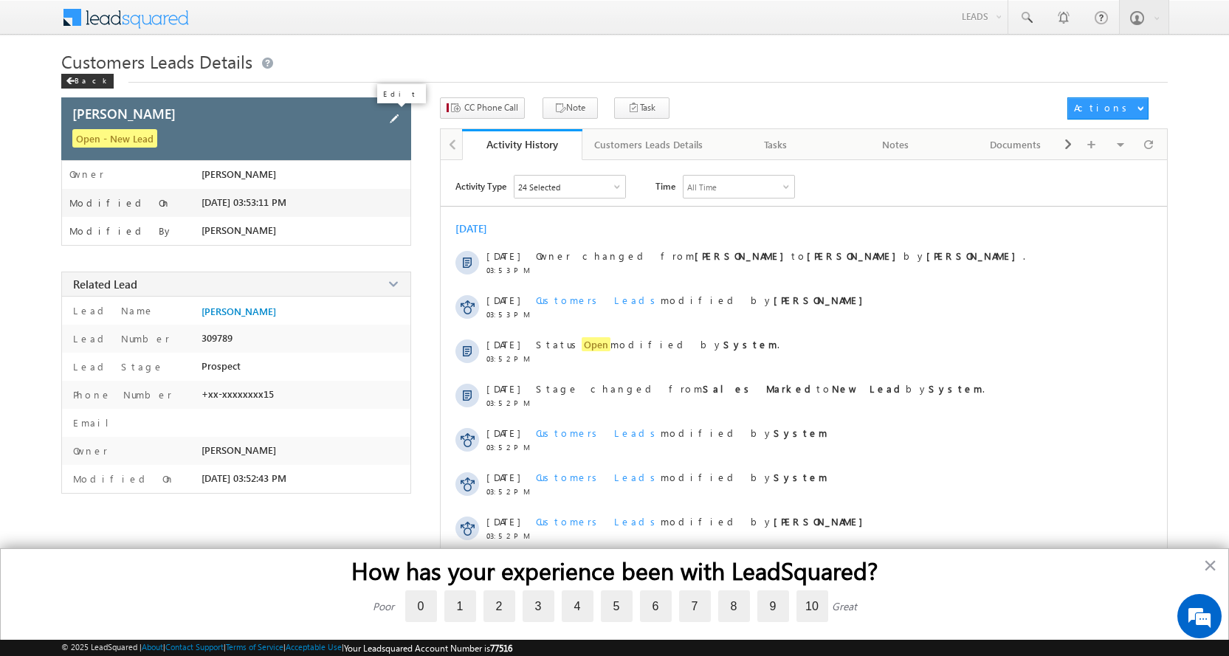
click at [391, 117] on span at bounding box center [394, 119] width 16 height 16
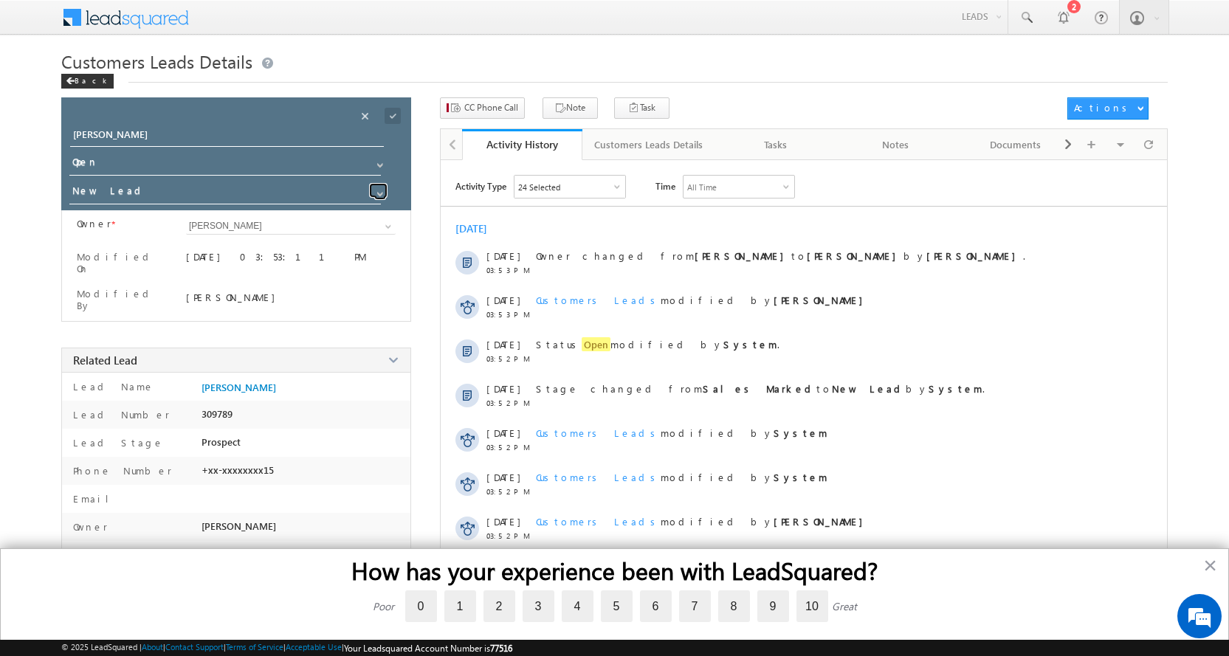
click at [378, 196] on span at bounding box center [380, 194] width 12 height 12
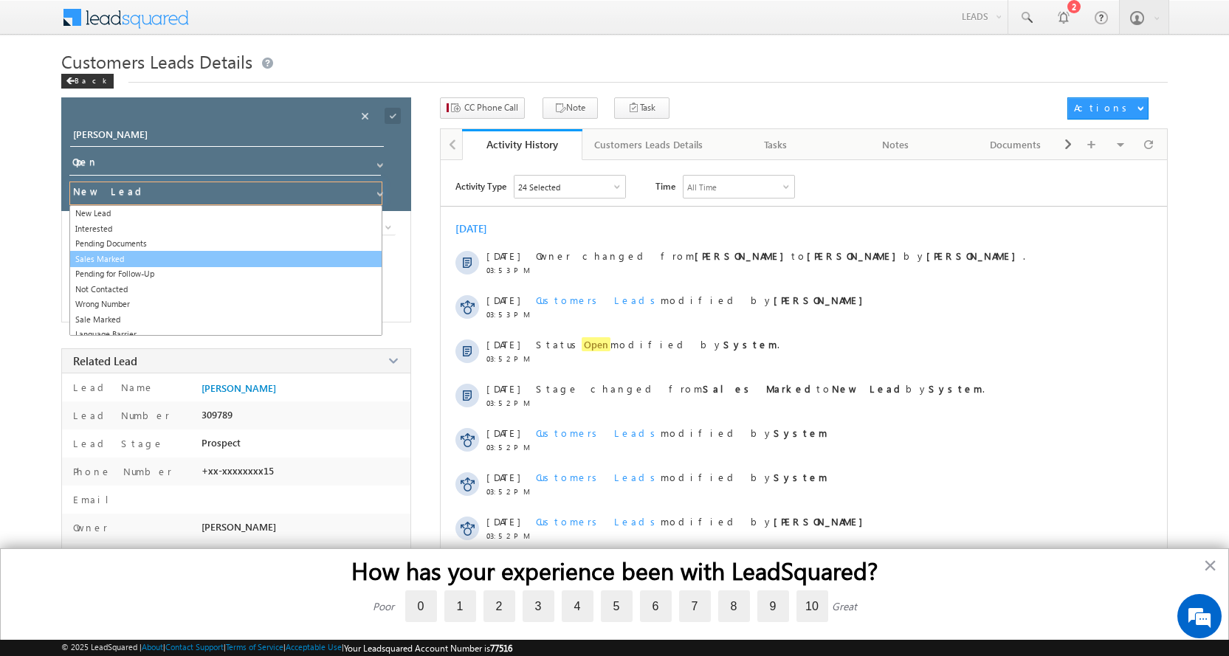
click at [123, 260] on link "Sales Marked" at bounding box center [225, 259] width 313 height 17
type input "Sales Marked"
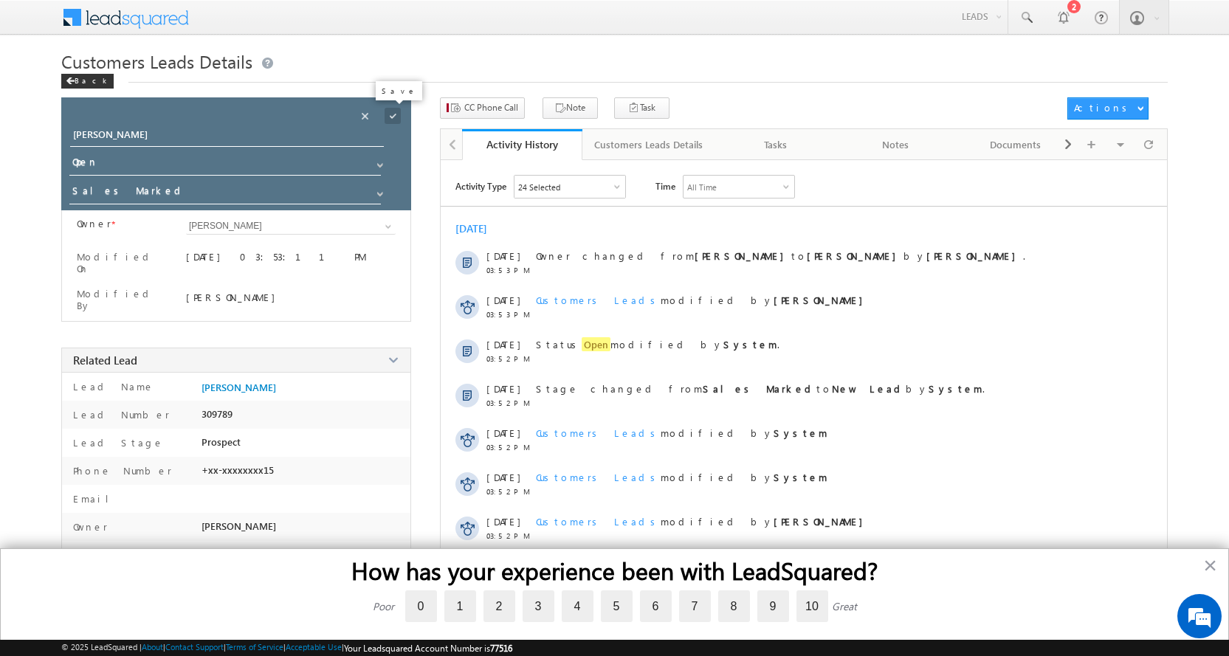
click at [397, 113] on span at bounding box center [393, 116] width 16 height 16
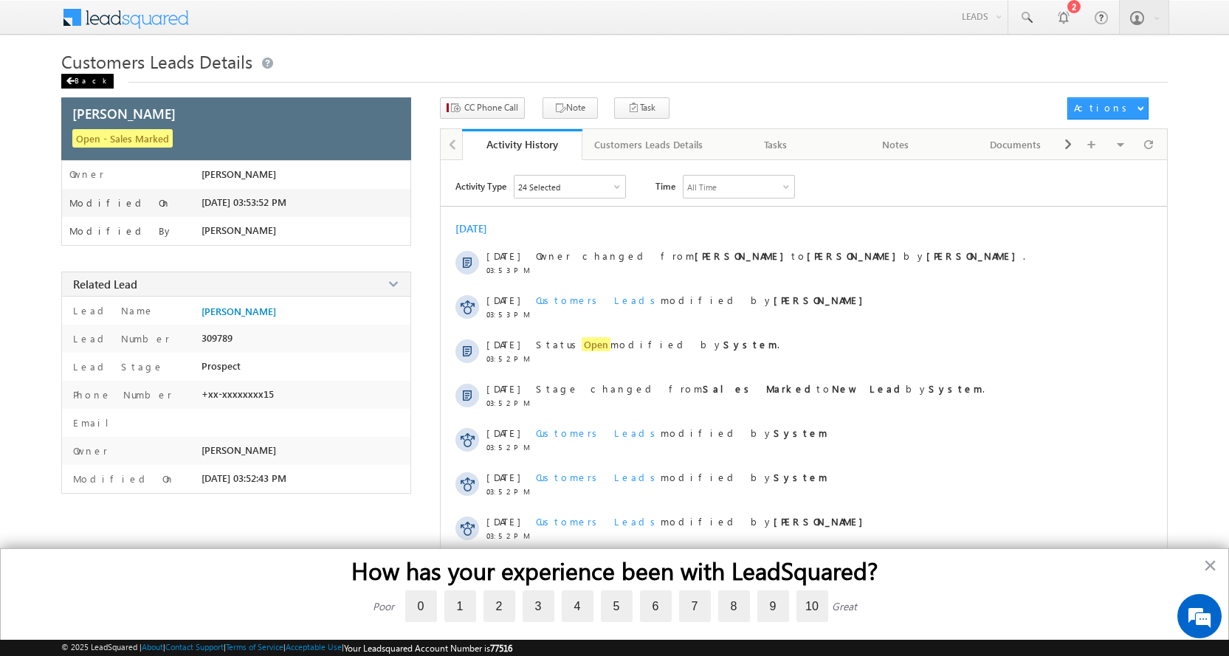
click at [72, 79] on span at bounding box center [70, 81] width 9 height 7
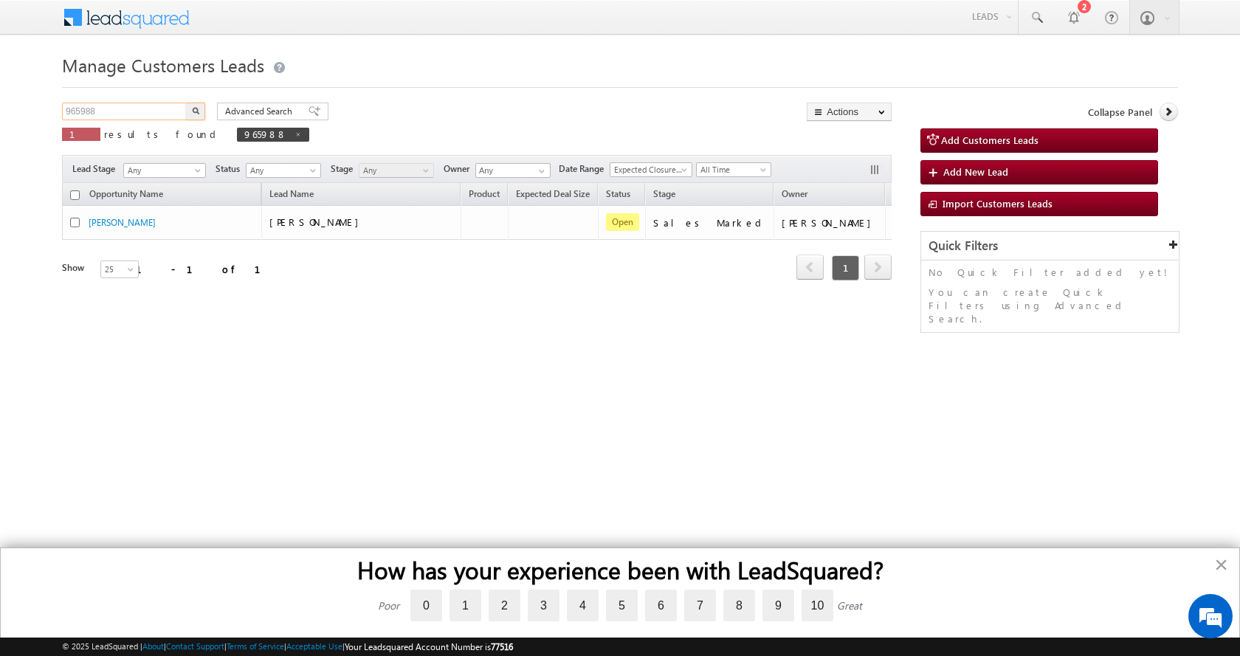
click at [82, 111] on input "965988" at bounding box center [125, 112] width 126 height 18
paste input "63"
type input "965963"
click at [186, 103] on button "button" at bounding box center [195, 112] width 19 height 18
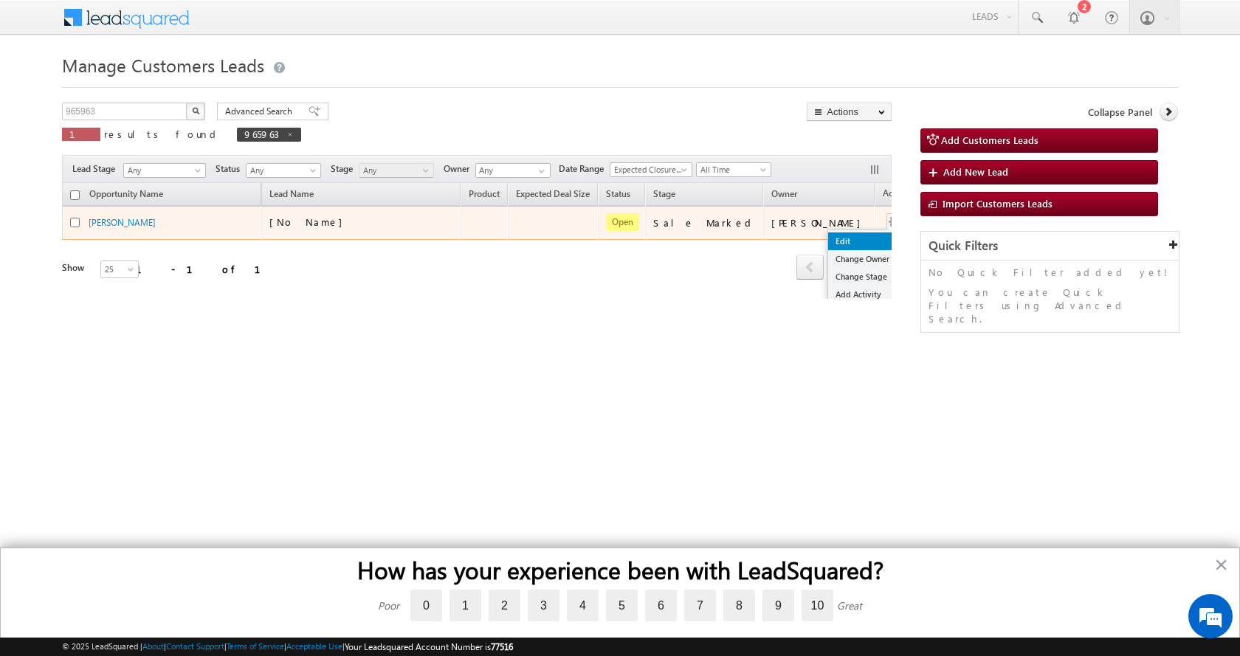
click at [828, 240] on link "Edit" at bounding box center [865, 242] width 74 height 18
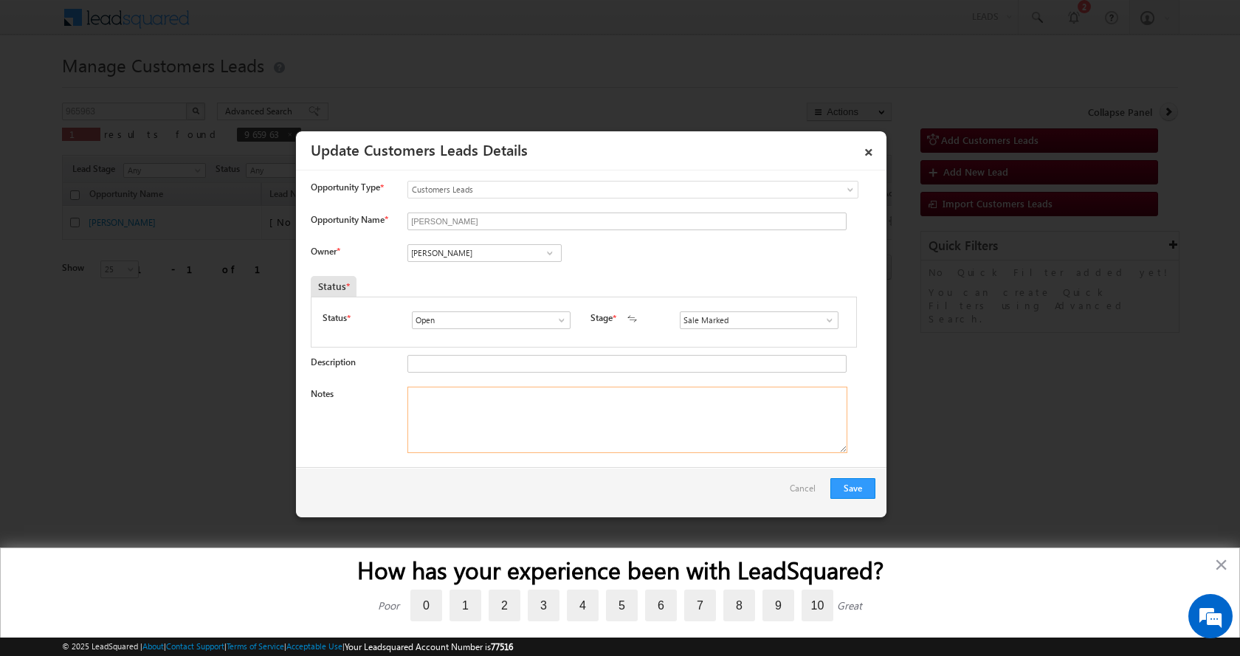
click at [439, 403] on textarea "Notes" at bounding box center [628, 420] width 440 height 66
click at [456, 258] on input "[PERSON_NAME]" at bounding box center [485, 253] width 154 height 18
paste input "[EMAIL_ADDRESS][PERSON_NAME][DOMAIN_NAME]"
click at [478, 277] on span "[EMAIL_ADDRESS][PERSON_NAME][DOMAIN_NAME]" at bounding box center [479, 281] width 133 height 11
type input "[PERSON_NAME]"
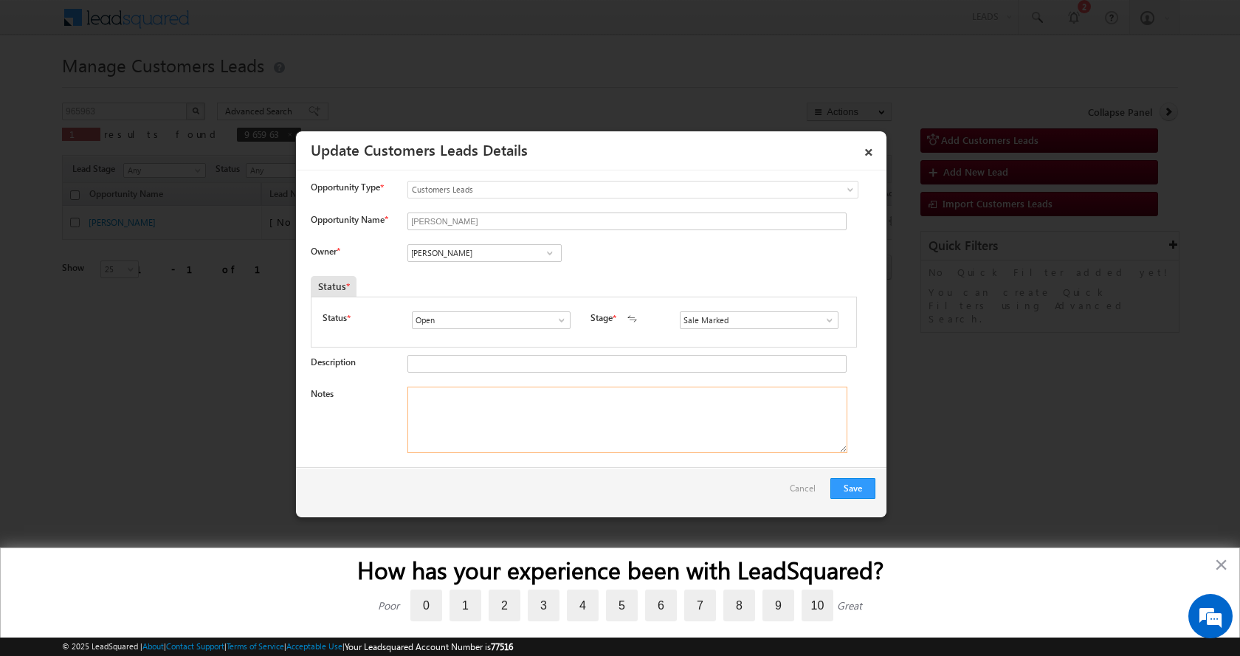
click at [470, 442] on textarea "Notes" at bounding box center [628, 420] width 440 height 66
click at [460, 416] on textarea "Notes" at bounding box center [628, 420] width 440 height 66
paste textarea "[PERSON_NAME]-7722861659- TOP UP- 1 L-PIN CODE-456006 TO [GEOGRAPHIC_DATA]"
type textarea "[PERSON_NAME]-7722861659- TOP UP- 1 L-PIN CODE-456006 TO [GEOGRAPHIC_DATA]"
click at [854, 485] on button "Save" at bounding box center [853, 488] width 45 height 21
